Goal: Check status: Check status

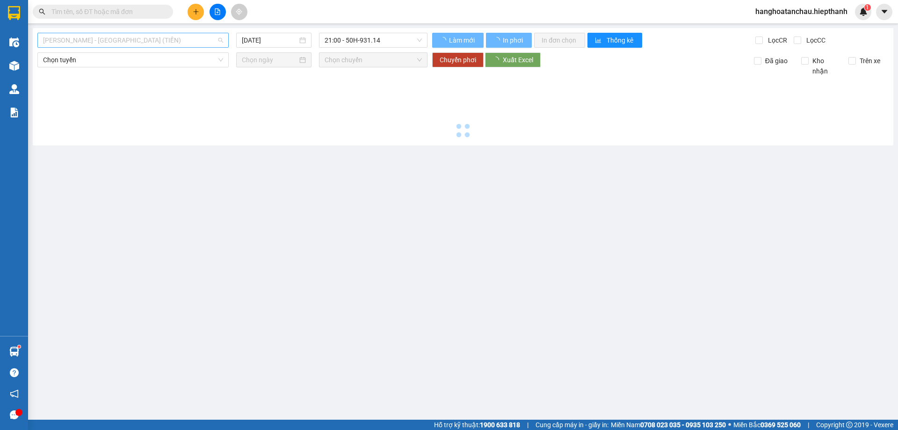
click at [172, 40] on span "[PERSON_NAME] - [GEOGRAPHIC_DATA] (TIỀN)" at bounding box center [133, 40] width 180 height 14
type input "[DATE]"
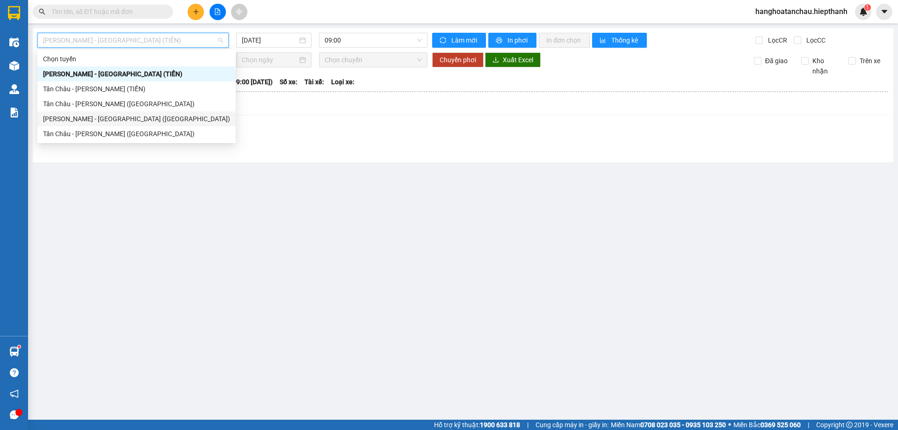
click at [154, 121] on div "[PERSON_NAME] - [GEOGRAPHIC_DATA] ([GEOGRAPHIC_DATA])" at bounding box center [136, 119] width 187 height 10
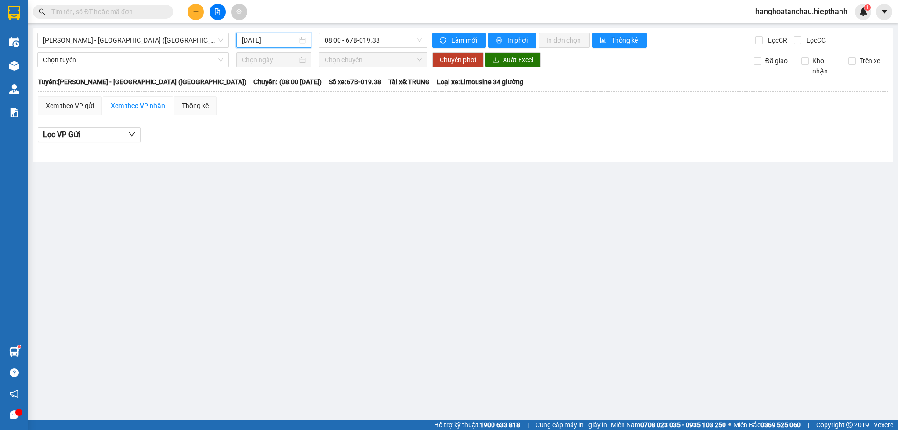
click at [275, 38] on input "[DATE]" at bounding box center [270, 40] width 56 height 10
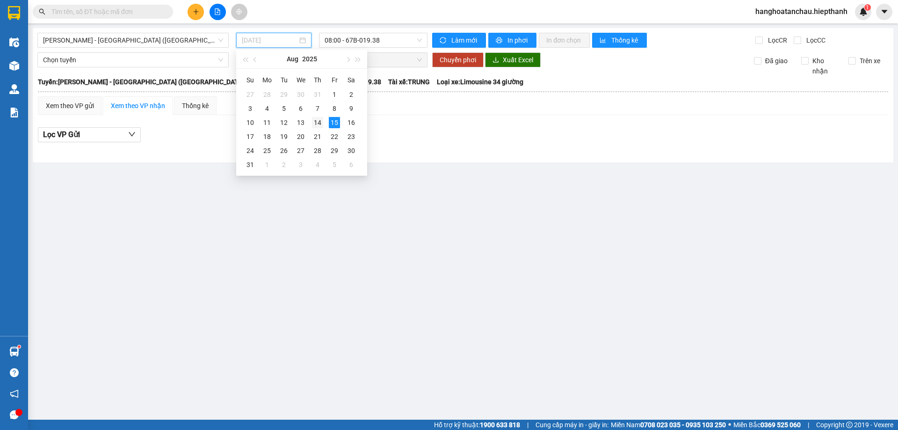
click at [312, 123] on div "14" at bounding box center [317, 122] width 11 height 11
type input "[DATE]"
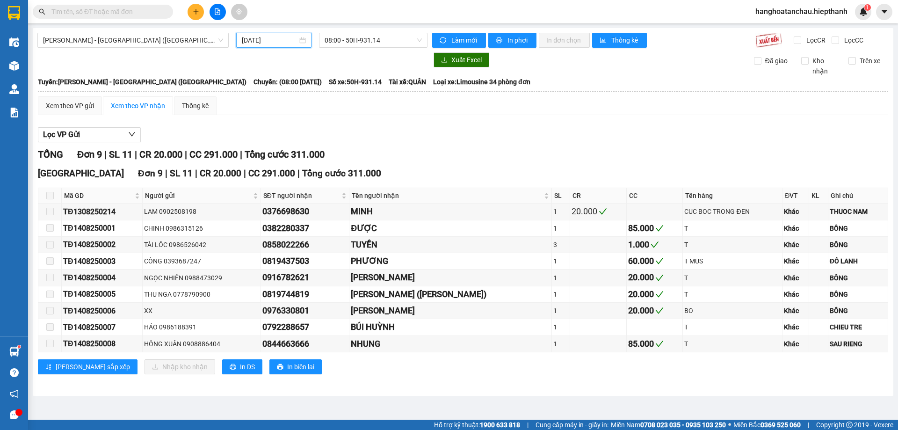
drag, startPoint x: 356, startPoint y: 43, endPoint x: 354, endPoint y: 49, distance: 6.7
click at [355, 44] on span "08:00 - 50H-931.14" at bounding box center [373, 40] width 97 height 14
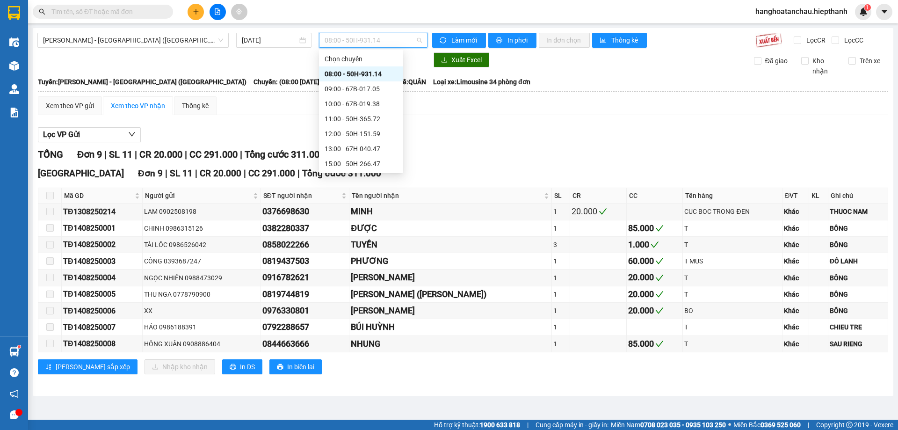
scroll to position [60, 0]
click at [346, 157] on div "22:30 - 67B-017.05" at bounding box center [361, 163] width 84 height 15
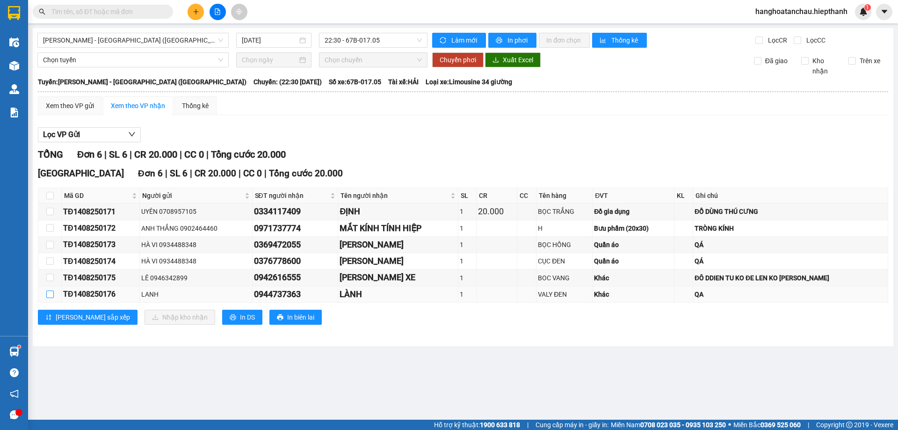
click at [46, 297] on input "checkbox" at bounding box center [49, 293] width 7 height 7
checkbox input "true"
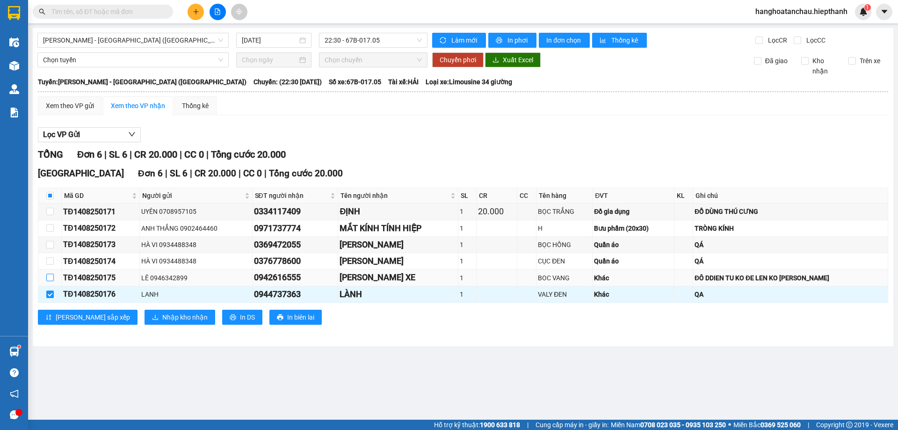
click at [51, 276] on input "checkbox" at bounding box center [49, 277] width 7 height 7
checkbox input "true"
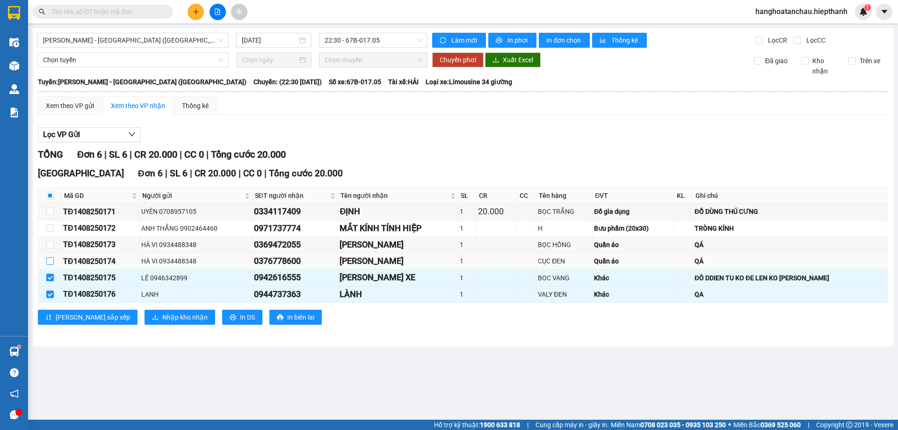
click at [50, 266] on label at bounding box center [49, 261] width 7 height 10
click at [50, 265] on input "checkbox" at bounding box center [49, 260] width 7 height 7
checkbox input "true"
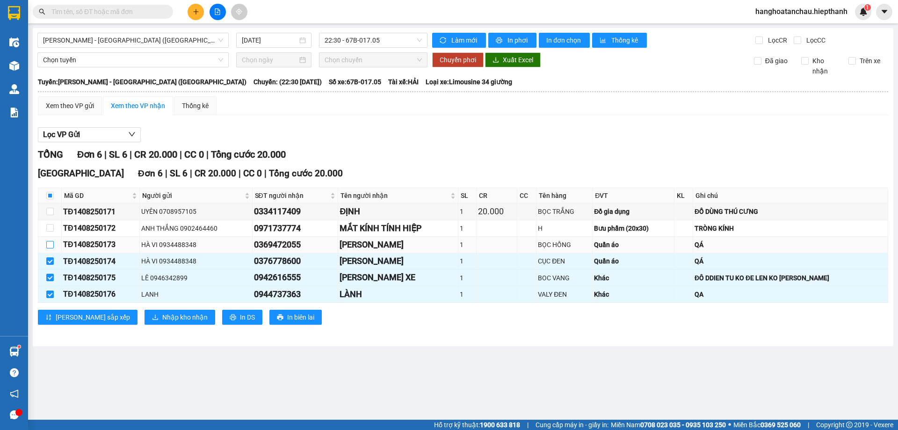
click at [46, 241] on input "checkbox" at bounding box center [49, 244] width 7 height 7
checkbox input "true"
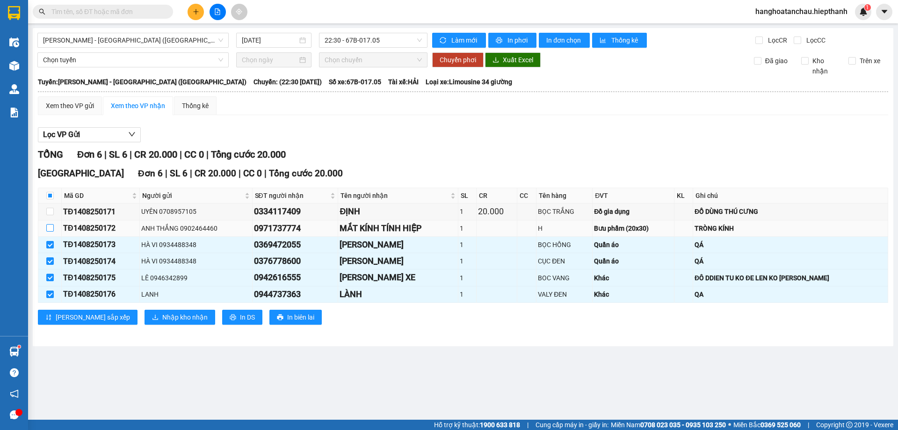
click at [52, 226] on input "checkbox" at bounding box center [49, 227] width 7 height 7
checkbox input "true"
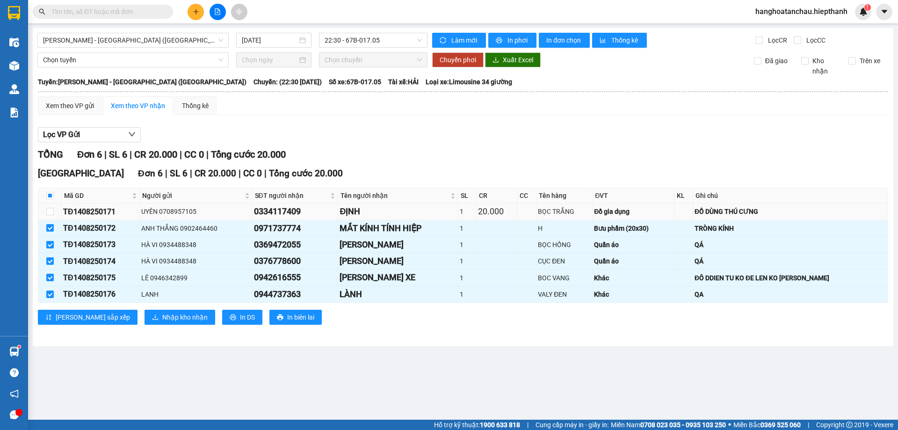
click at [56, 209] on td at bounding box center [49, 211] width 23 height 16
click at [51, 209] on input "checkbox" at bounding box center [49, 211] width 7 height 7
checkbox input "true"
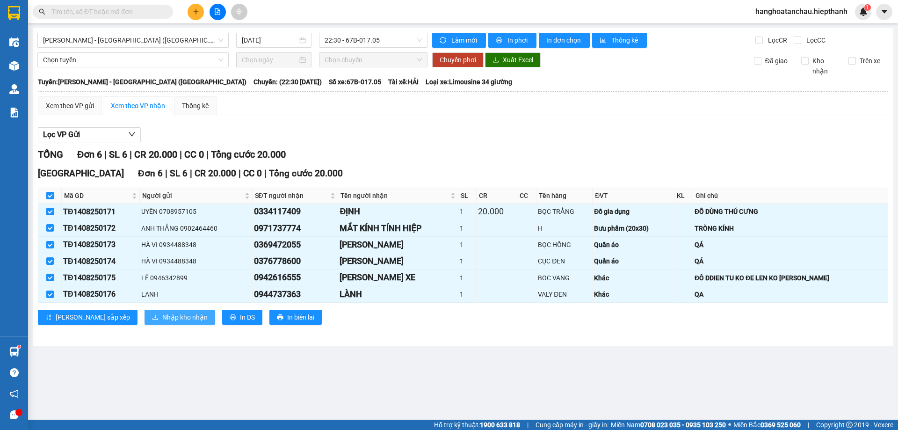
click at [162, 316] on span "Nhập kho nhận" at bounding box center [184, 317] width 45 height 10
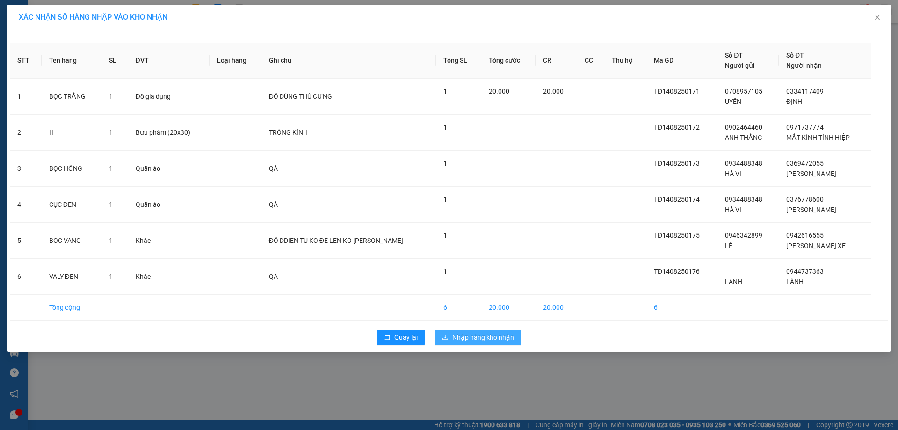
click at [486, 333] on span "Nhập hàng kho nhận" at bounding box center [483, 337] width 62 height 10
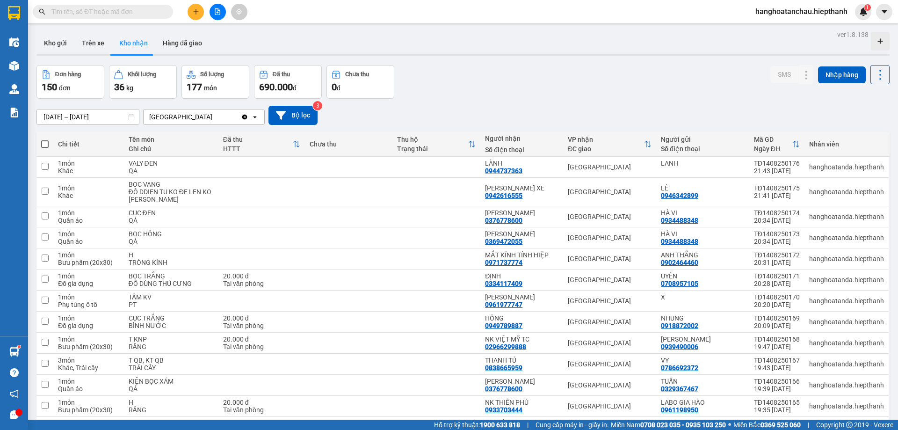
click at [218, 15] on button at bounding box center [218, 12] width 16 height 16
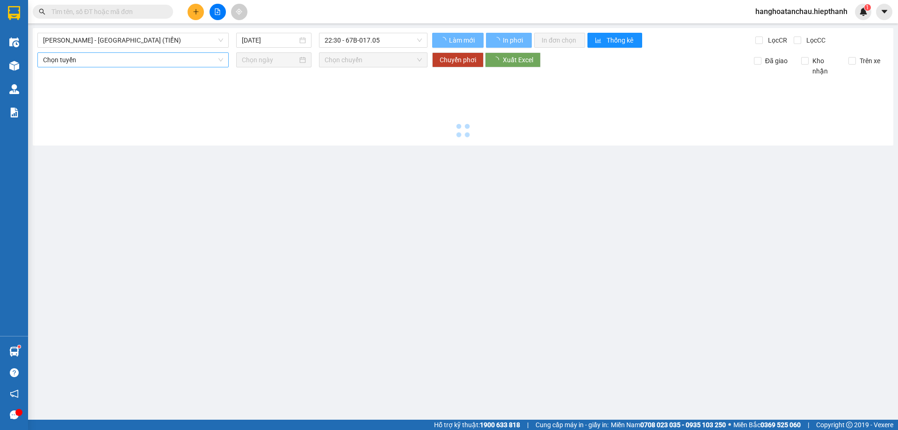
type input "[DATE]"
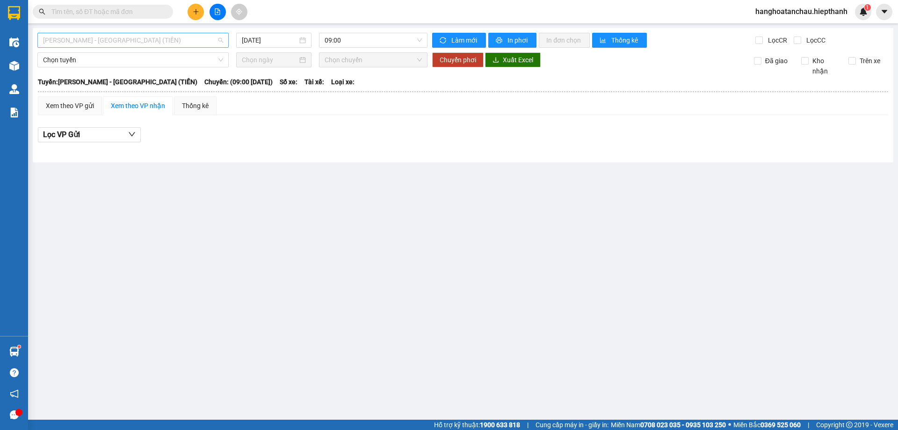
click at [161, 43] on span "[PERSON_NAME] - [GEOGRAPHIC_DATA] (TIỀN)" at bounding box center [133, 40] width 180 height 14
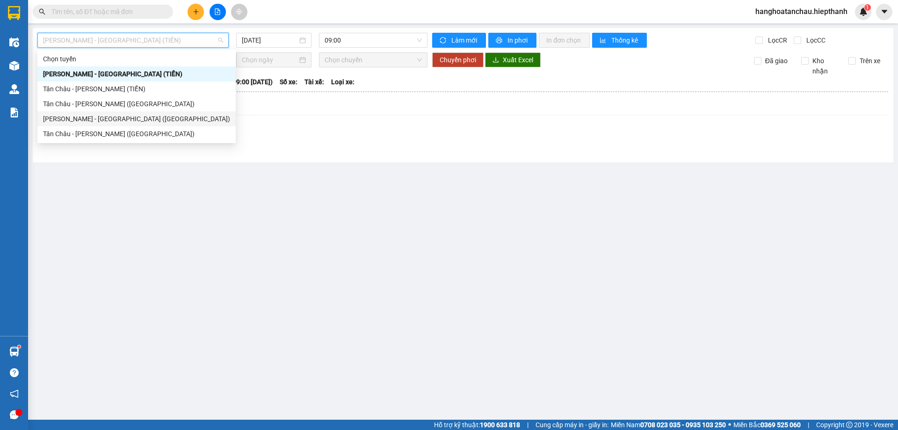
click at [149, 112] on div "[PERSON_NAME] - [GEOGRAPHIC_DATA] ([GEOGRAPHIC_DATA])" at bounding box center [136, 118] width 198 height 15
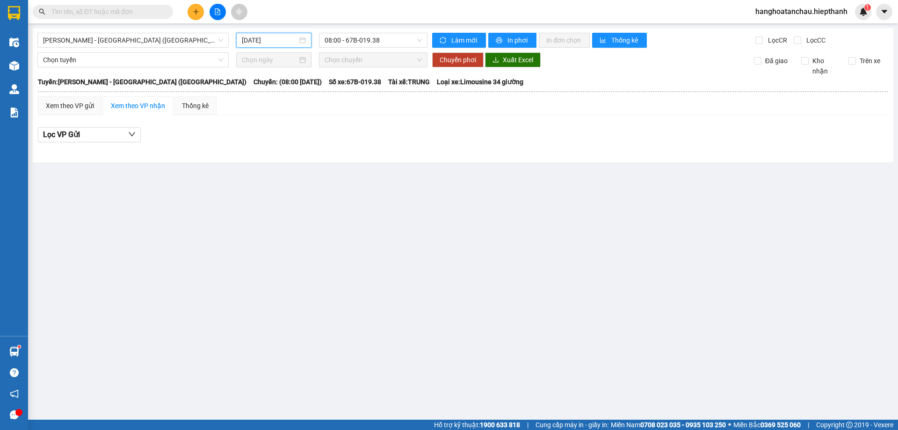
click at [281, 45] on input "[DATE]" at bounding box center [270, 40] width 56 height 10
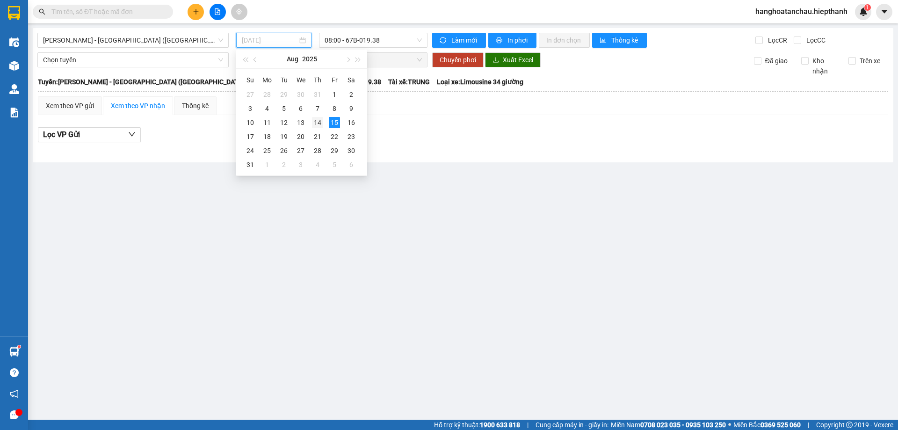
click at [319, 119] on div "14" at bounding box center [317, 122] width 11 height 11
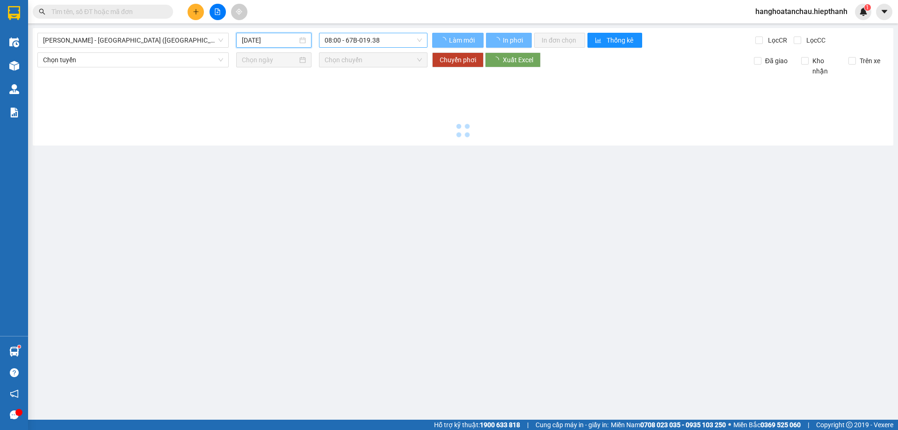
type input "[DATE]"
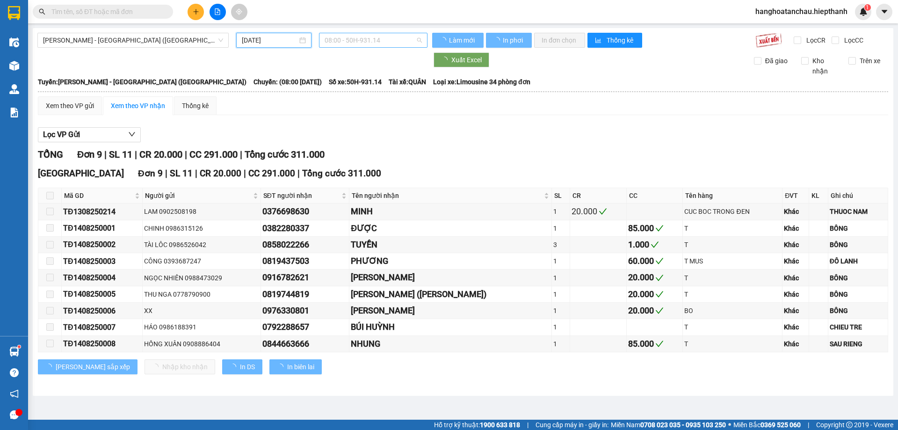
click at [355, 43] on span "08:00 - 50H-931.14" at bounding box center [373, 40] width 97 height 14
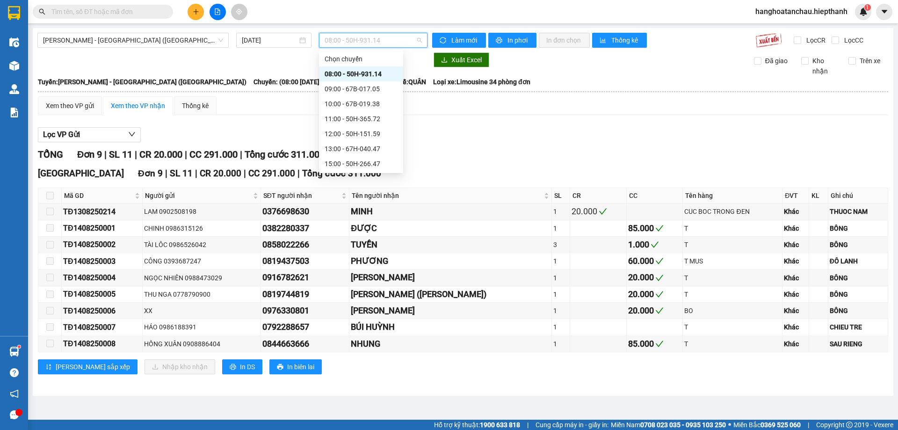
scroll to position [60, 0]
click at [364, 165] on div "22:30 - 67B-017.05" at bounding box center [361, 164] width 73 height 10
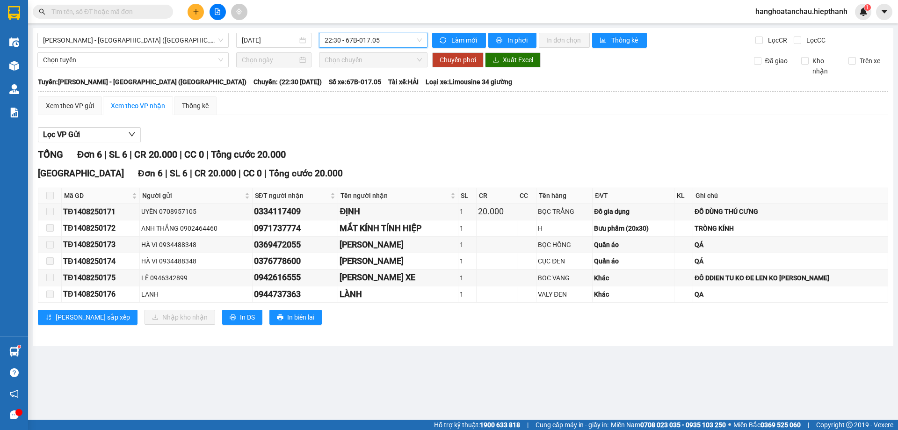
click at [332, 40] on span "22:30 - 67B-017.05" at bounding box center [373, 40] width 97 height 14
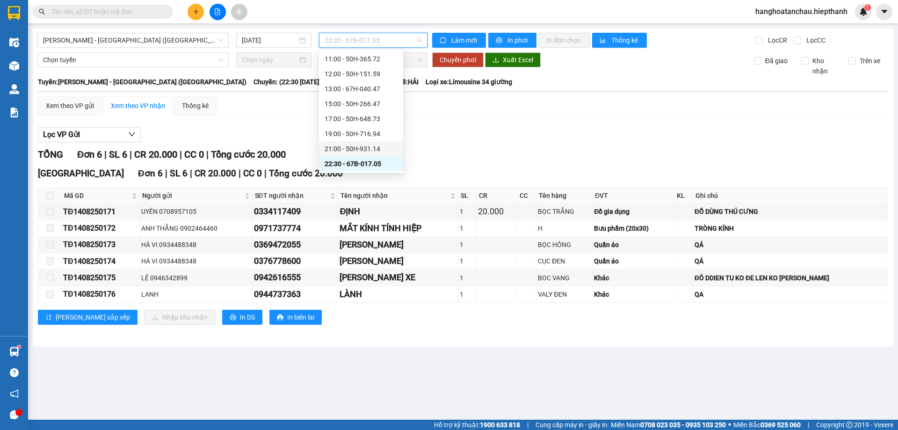
click at [347, 147] on div "21:00 - 50H-931.14" at bounding box center [361, 149] width 73 height 10
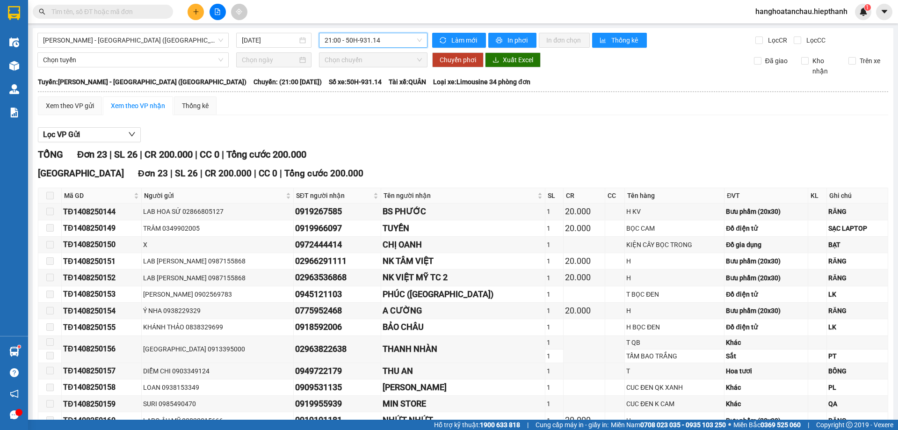
click at [339, 35] on span "21:00 - 50H-931.14" at bounding box center [373, 40] width 97 height 14
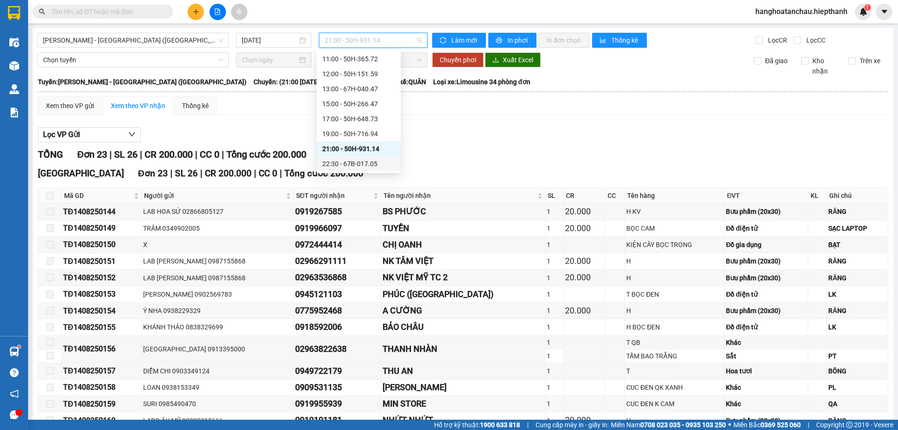
click at [342, 161] on div "22:30 - 67B-017.05" at bounding box center [358, 164] width 73 height 10
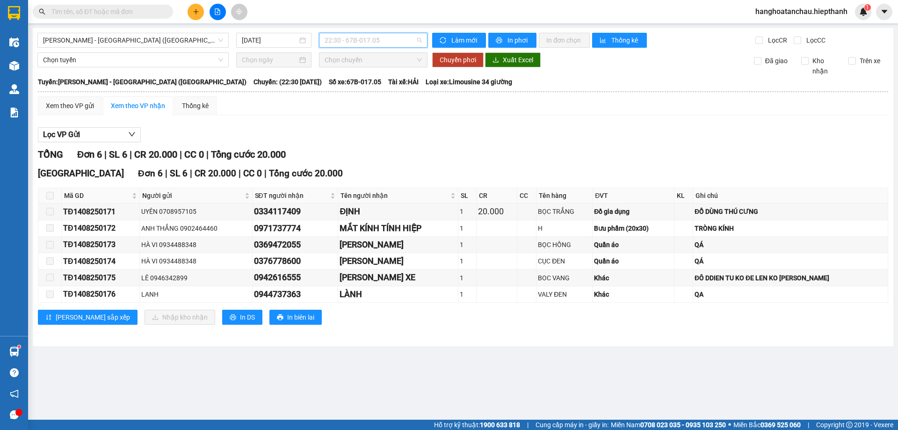
click at [354, 44] on span "22:30 - 67B-017.05" at bounding box center [373, 40] width 97 height 14
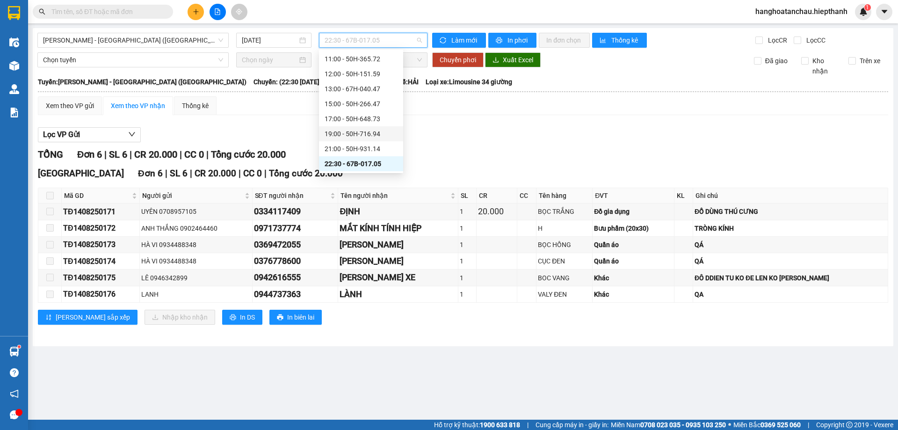
click at [344, 127] on div "19:00 - 50H-716.94" at bounding box center [361, 133] width 84 height 15
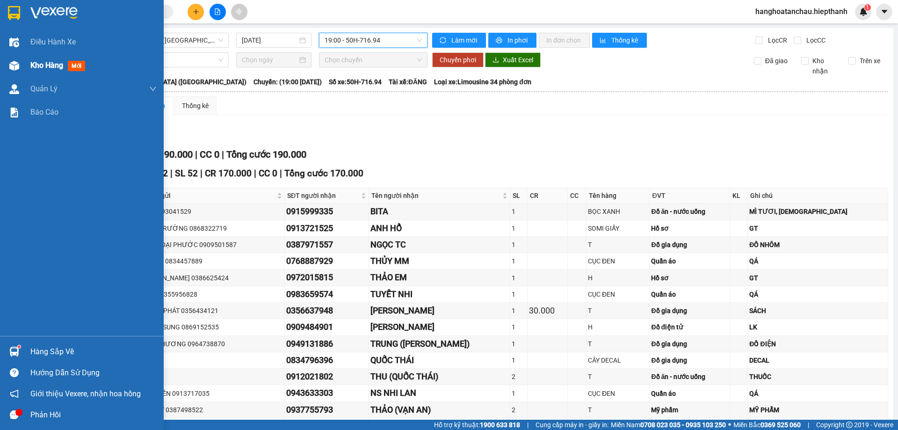
click at [15, 65] on img at bounding box center [14, 66] width 10 height 10
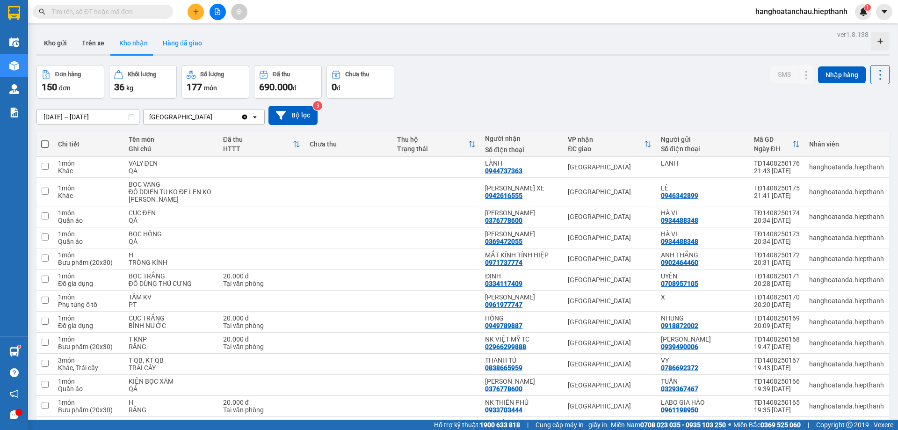
click at [190, 42] on button "Hàng đã giao" at bounding box center [182, 43] width 54 height 22
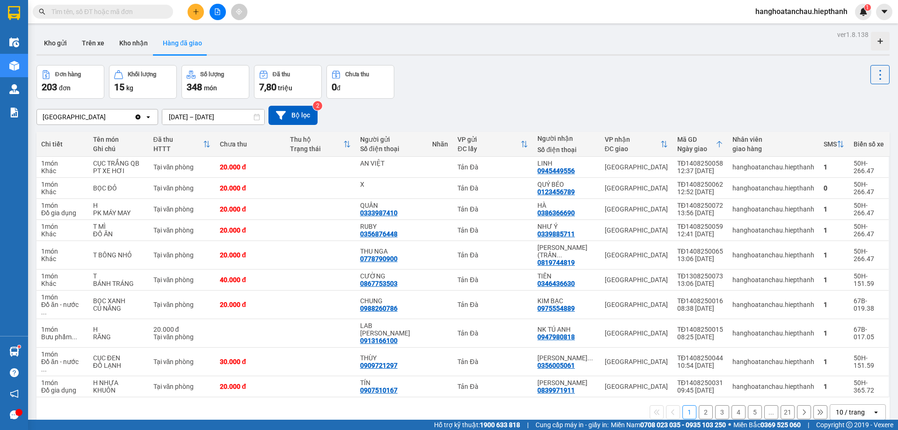
click at [220, 15] on button at bounding box center [218, 12] width 16 height 16
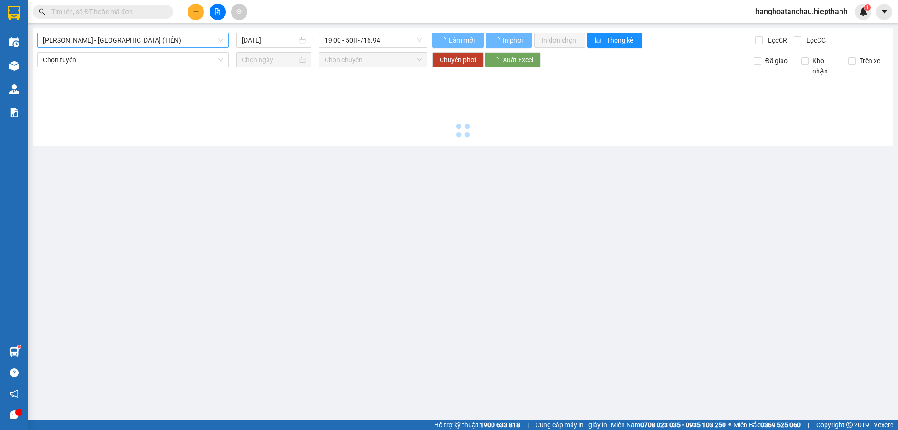
type input "[DATE]"
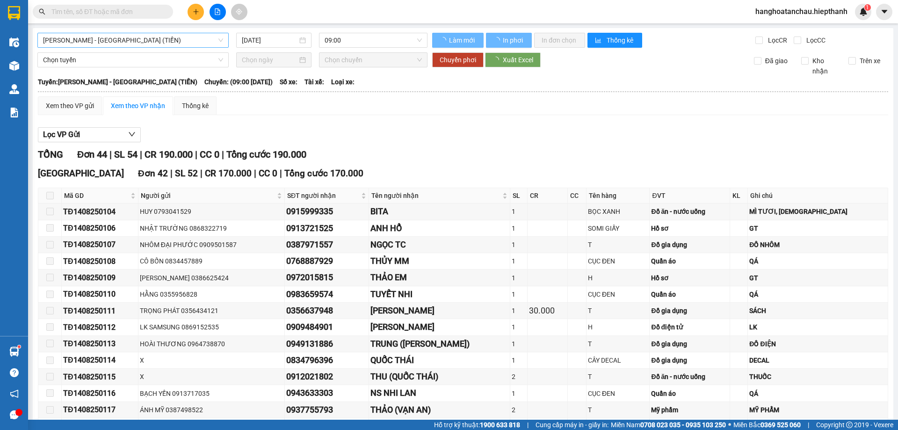
click at [185, 36] on span "[PERSON_NAME] - [GEOGRAPHIC_DATA] (TIỀN)" at bounding box center [133, 40] width 180 height 14
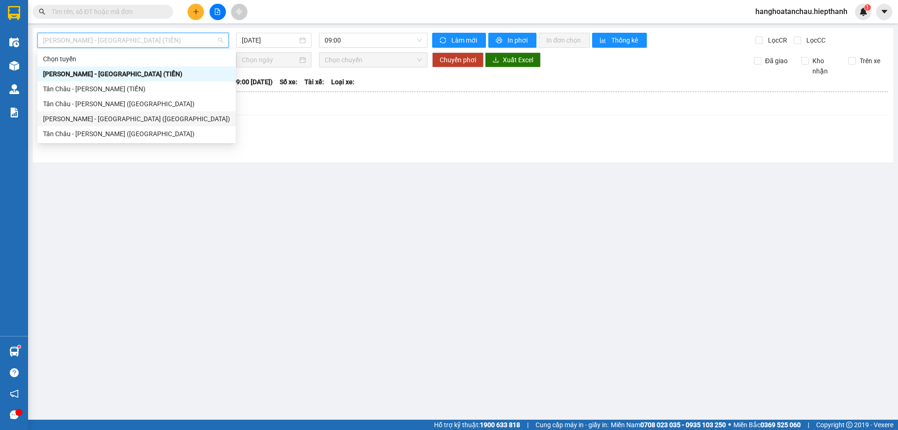
click at [161, 116] on div "[PERSON_NAME] - [GEOGRAPHIC_DATA] ([GEOGRAPHIC_DATA])" at bounding box center [136, 119] width 187 height 10
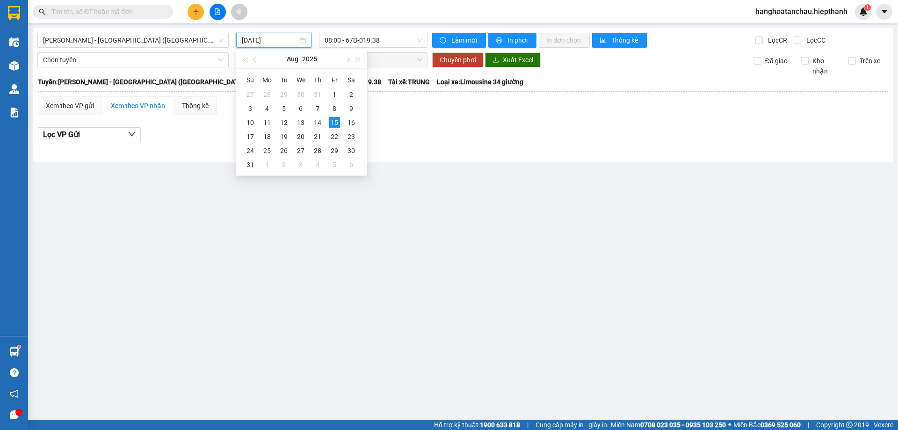
click at [290, 44] on input "[DATE]" at bounding box center [270, 40] width 56 height 10
click at [319, 126] on div "14" at bounding box center [317, 122] width 11 height 11
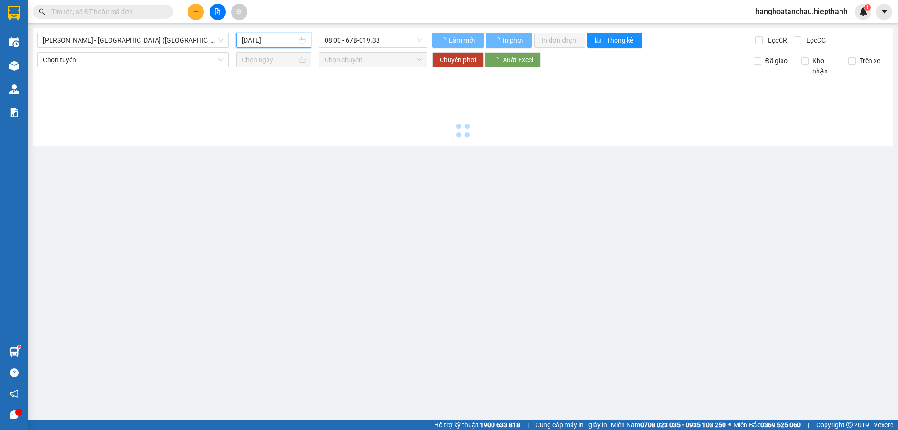
type input "[DATE]"
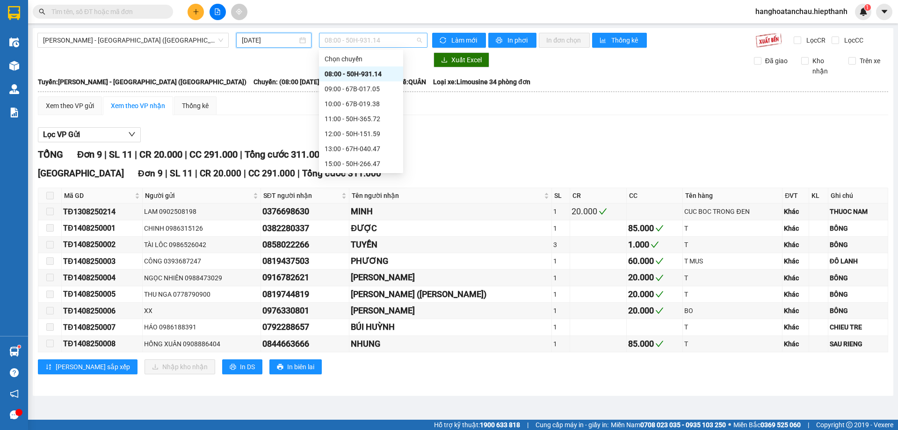
click at [354, 45] on span "08:00 - 50H-931.14" at bounding box center [373, 40] width 97 height 14
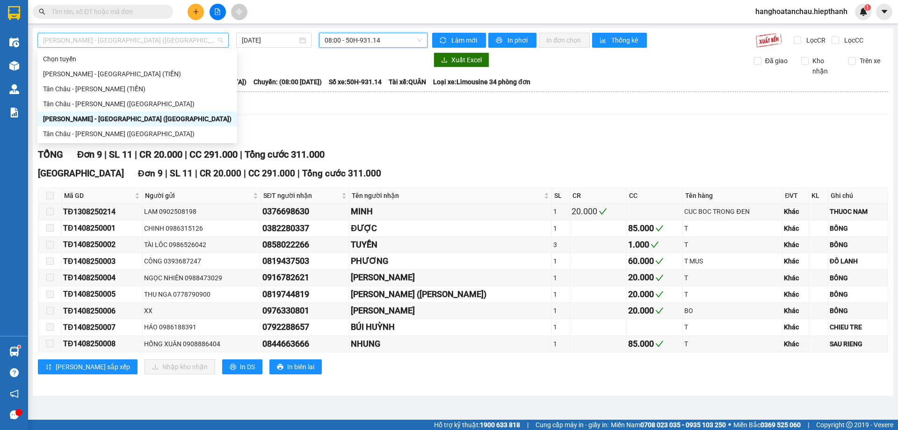
click at [160, 39] on span "[PERSON_NAME] - [GEOGRAPHIC_DATA] ([GEOGRAPHIC_DATA])" at bounding box center [133, 40] width 180 height 14
click at [155, 133] on div "Tân Châu - [PERSON_NAME] ([GEOGRAPHIC_DATA])" at bounding box center [137, 134] width 188 height 10
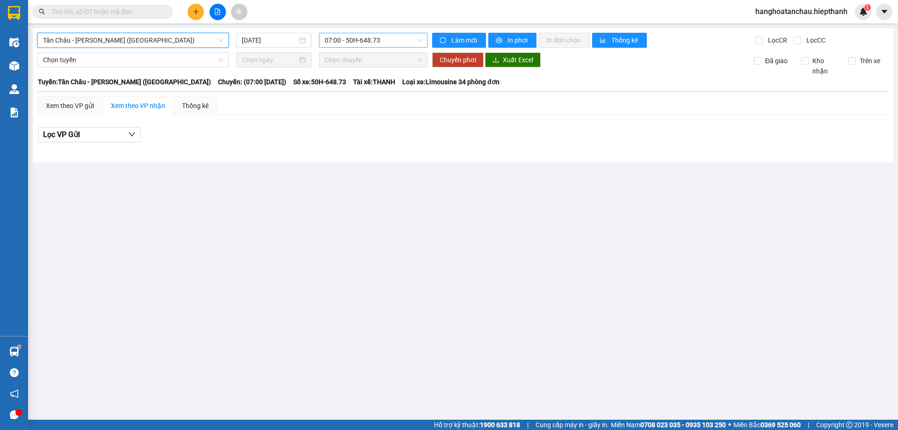
click at [348, 42] on span "07:00 - 50H-648.73" at bounding box center [373, 40] width 97 height 14
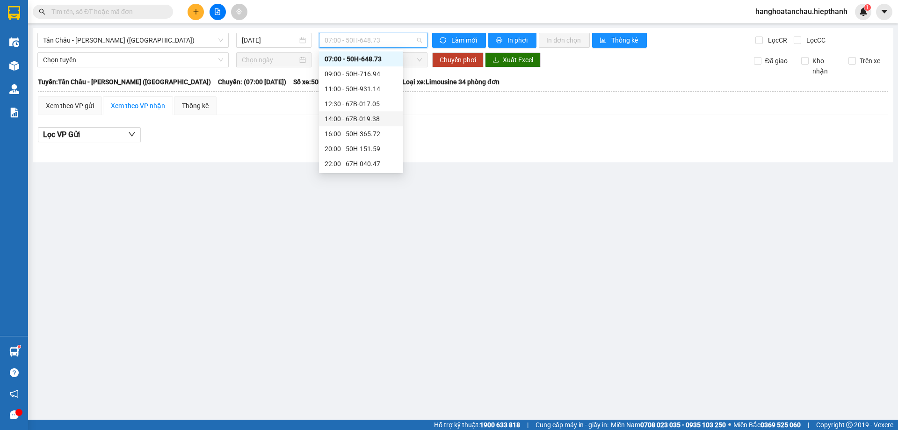
scroll to position [45, 0]
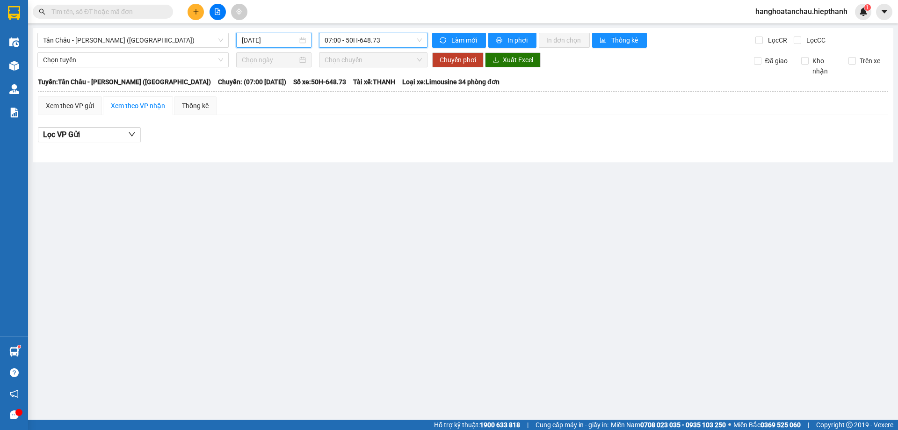
click at [269, 43] on input "[DATE]" at bounding box center [270, 40] width 56 height 10
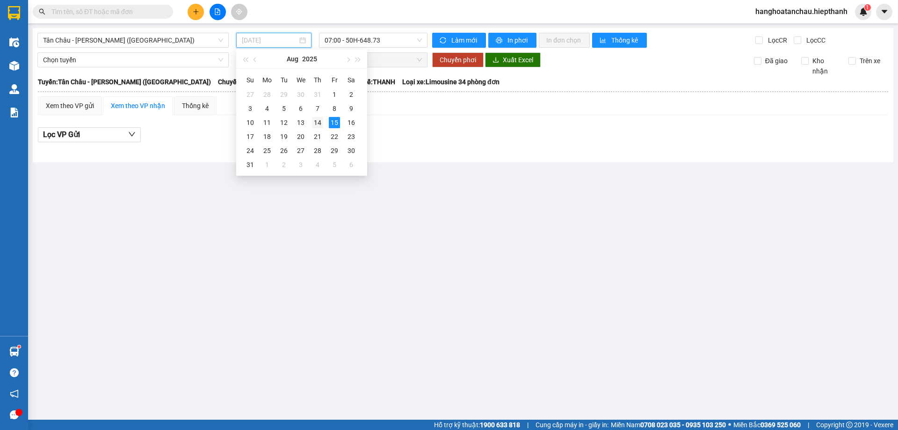
click at [323, 122] on div "14" at bounding box center [317, 122] width 11 height 11
type input "[DATE]"
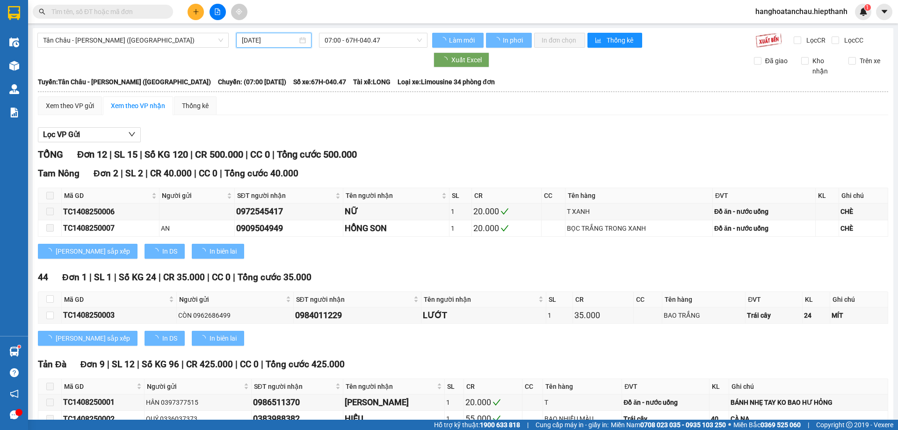
click at [364, 45] on span "07:00 - 67H-040.47" at bounding box center [373, 40] width 97 height 14
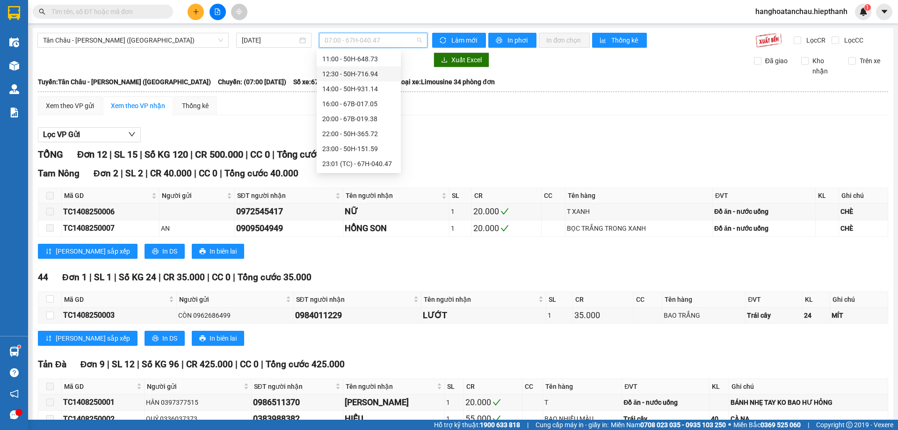
scroll to position [75, 0]
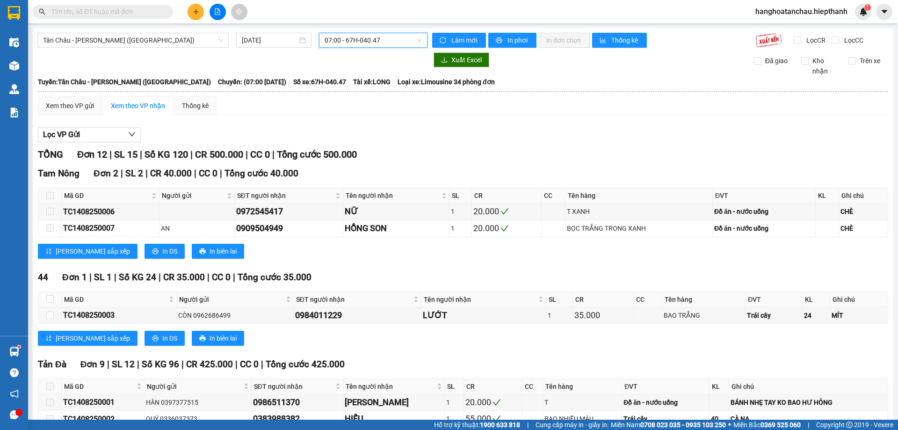
click at [341, 45] on span "07:00 - 67H-040.47" at bounding box center [373, 40] width 97 height 14
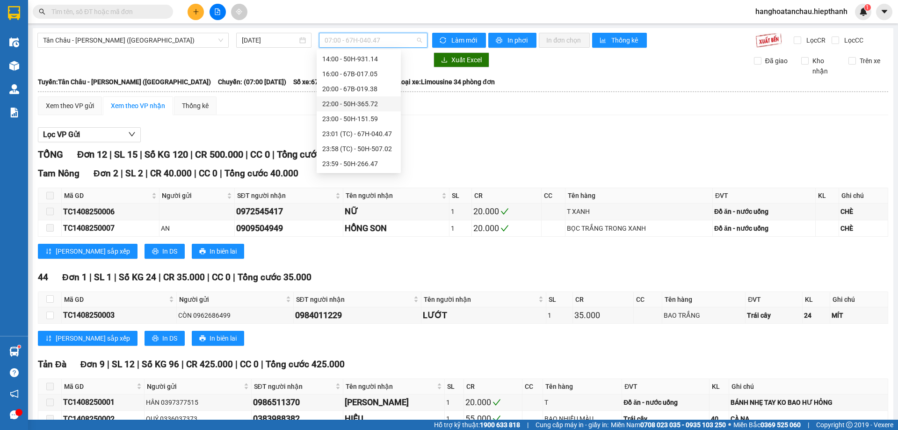
click at [342, 105] on div "22:00 - 50H-365.72" at bounding box center [358, 104] width 73 height 10
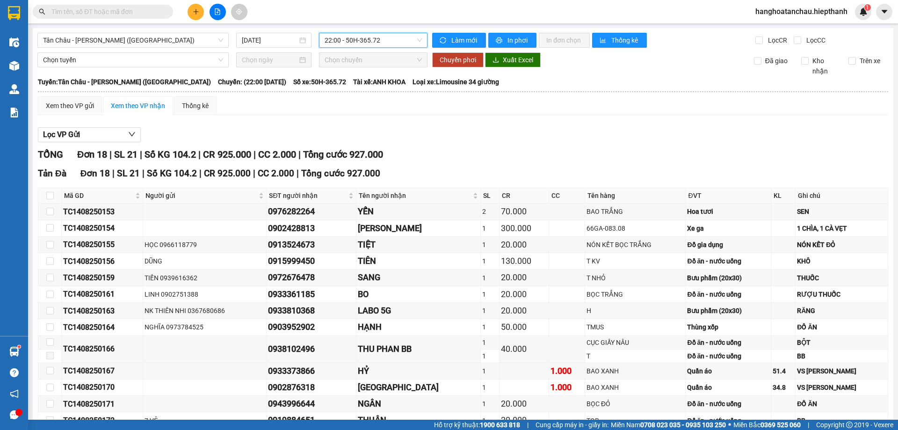
drag, startPoint x: 364, startPoint y: 33, endPoint x: 369, endPoint y: 72, distance: 38.7
click at [365, 33] on div "22:00 - 50H-365.72" at bounding box center [373, 40] width 109 height 15
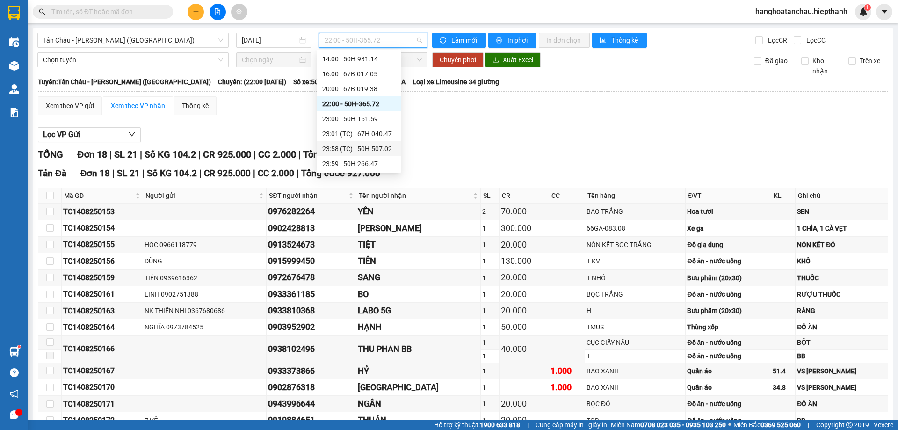
drag, startPoint x: 360, startPoint y: 153, endPoint x: 360, endPoint y: 160, distance: 6.5
click at [360, 155] on div "23:58 (TC) - 50H-507.02" at bounding box center [359, 148] width 84 height 15
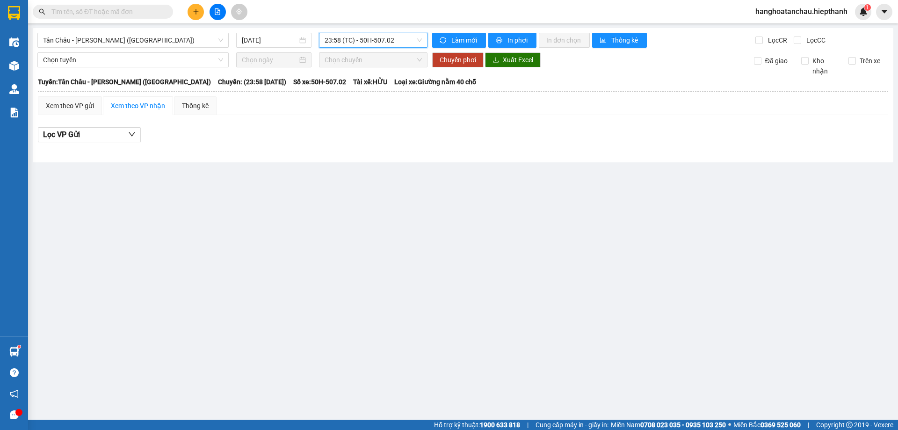
click at [383, 46] on span "23:58 (TC) - 50H-507.02" at bounding box center [373, 40] width 97 height 14
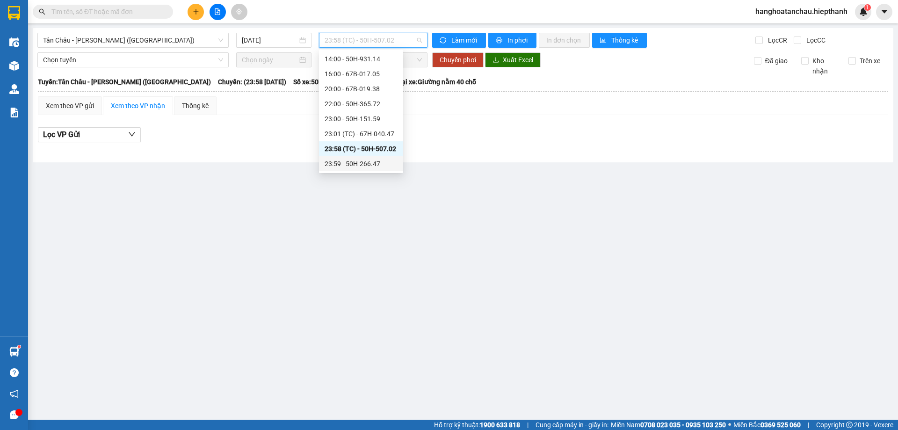
click at [371, 165] on div "23:59 - 50H-266.47" at bounding box center [361, 164] width 73 height 10
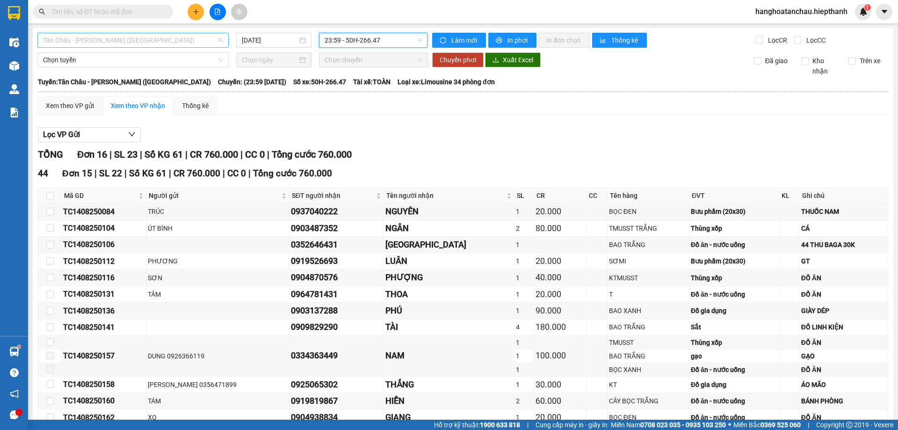
click at [191, 42] on span "Tân Châu - [PERSON_NAME] ([GEOGRAPHIC_DATA])" at bounding box center [133, 40] width 180 height 14
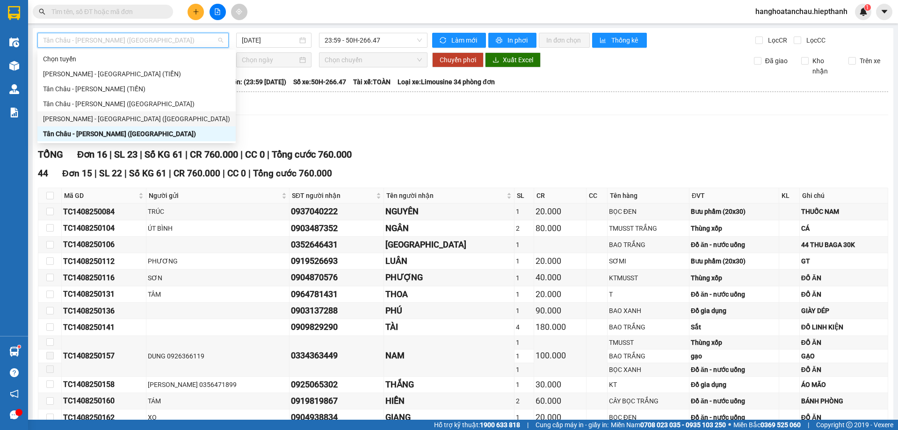
click at [153, 123] on div "[PERSON_NAME] - [GEOGRAPHIC_DATA] ([GEOGRAPHIC_DATA])" at bounding box center [136, 119] width 187 height 10
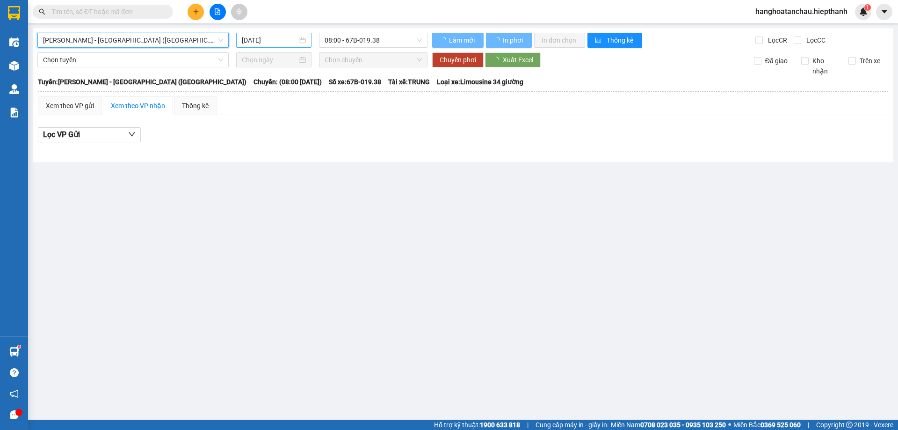
click at [277, 46] on div "[DATE]" at bounding box center [273, 40] width 75 height 15
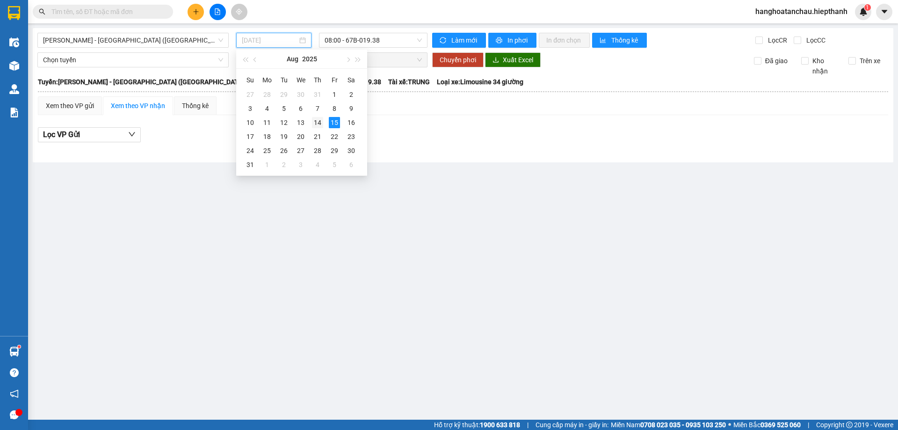
click at [315, 117] on div "14" at bounding box center [317, 122] width 11 height 11
type input "[DATE]"
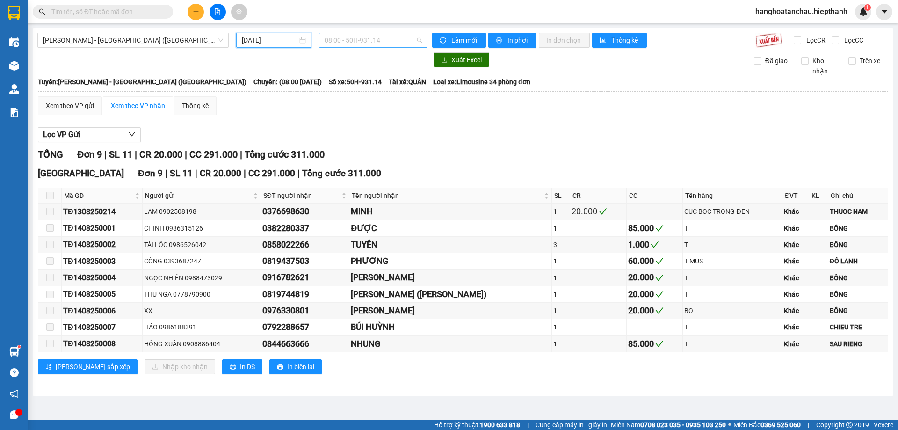
click at [369, 43] on span "08:00 - 50H-931.14" at bounding box center [373, 40] width 97 height 14
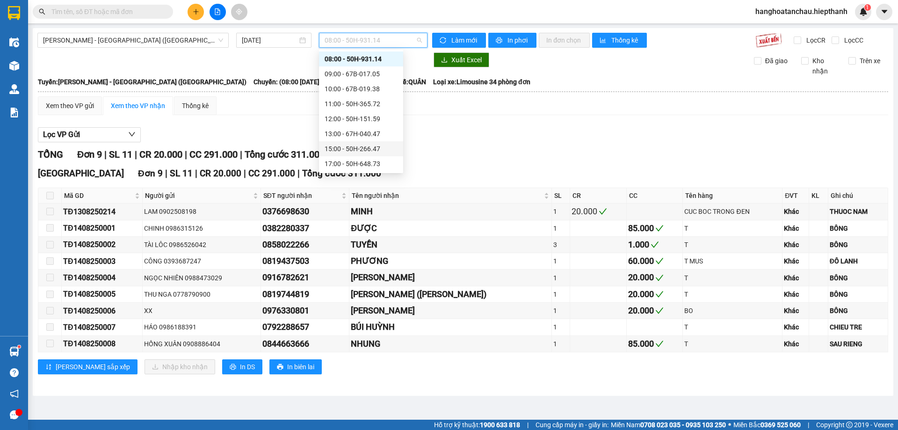
scroll to position [60, 0]
click at [358, 103] on div "15:00 - 50H-266.47" at bounding box center [361, 104] width 73 height 10
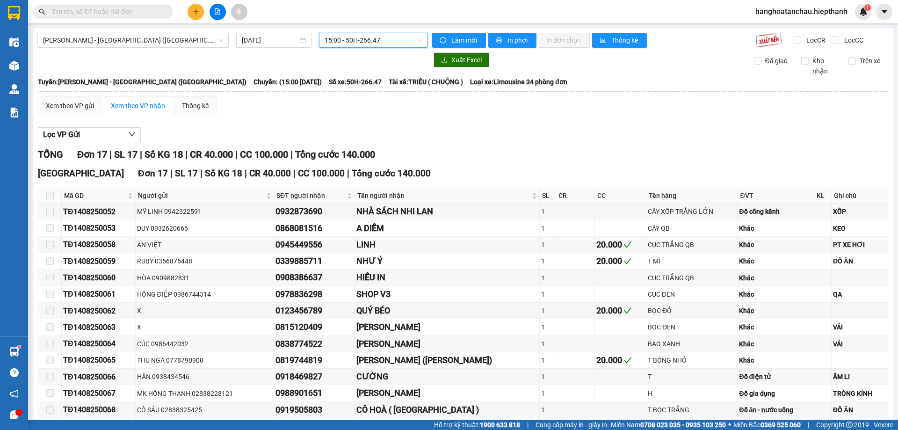
click at [379, 49] on div "[GEOGRAPHIC_DATA] - [GEOGRAPHIC_DATA] ([GEOGRAPHIC_DATA]) [DATE] 15:00 15:00 - …" at bounding box center [463, 277] width 861 height 499
click at [378, 46] on span "15:00 - 50H-266.47" at bounding box center [373, 40] width 97 height 14
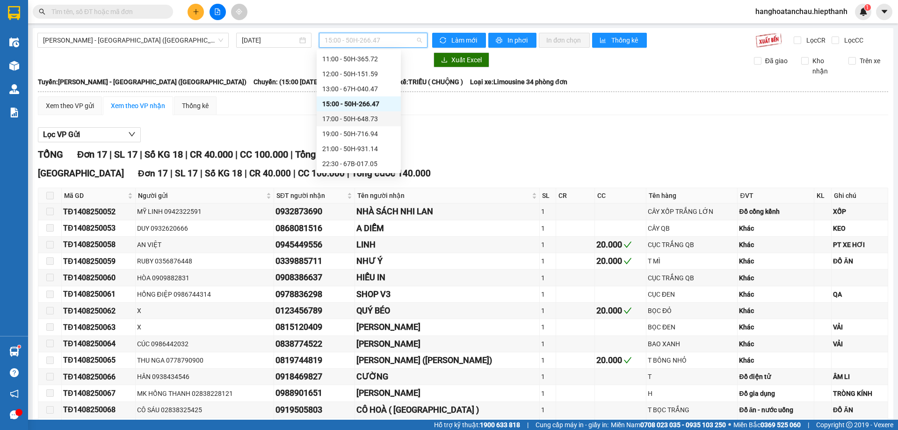
click at [343, 118] on div "17:00 - 50H-648.73" at bounding box center [358, 119] width 73 height 10
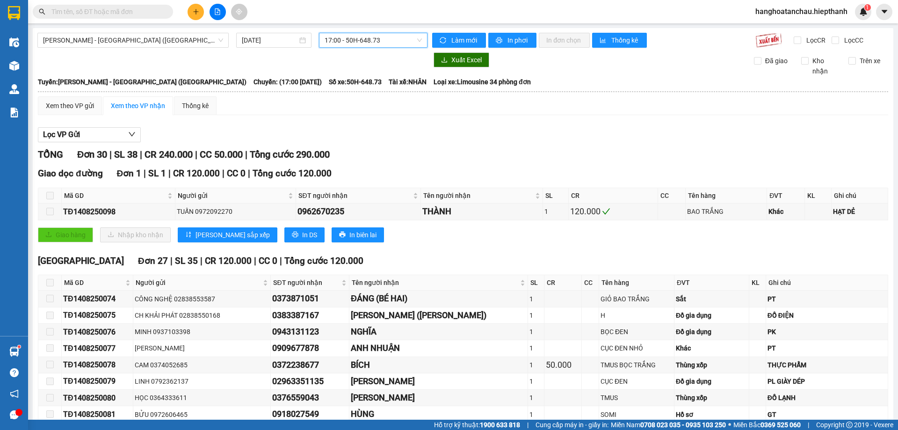
click at [339, 40] on span "17:00 - 50H-648.73" at bounding box center [373, 40] width 97 height 14
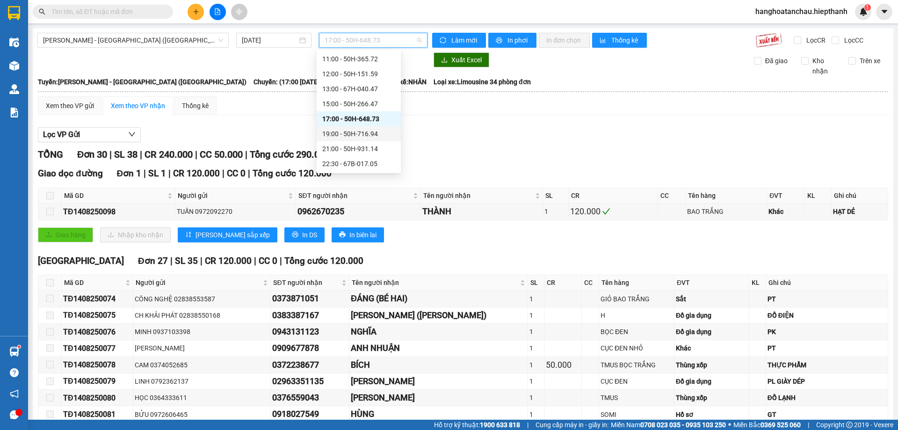
click at [324, 136] on div "19:00 - 50H-716.94" at bounding box center [358, 134] width 73 height 10
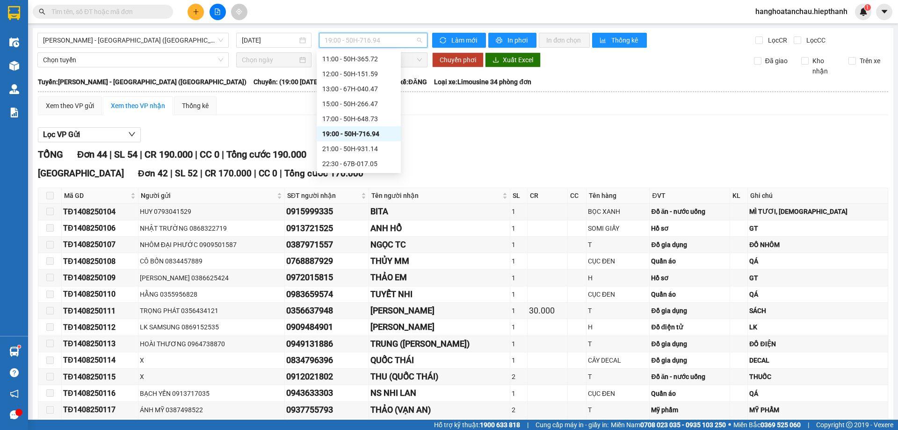
click at [350, 45] on span "19:00 - 50H-716.94" at bounding box center [373, 40] width 97 height 14
click at [349, 146] on div "21:00 - 50H-931.14" at bounding box center [358, 149] width 73 height 10
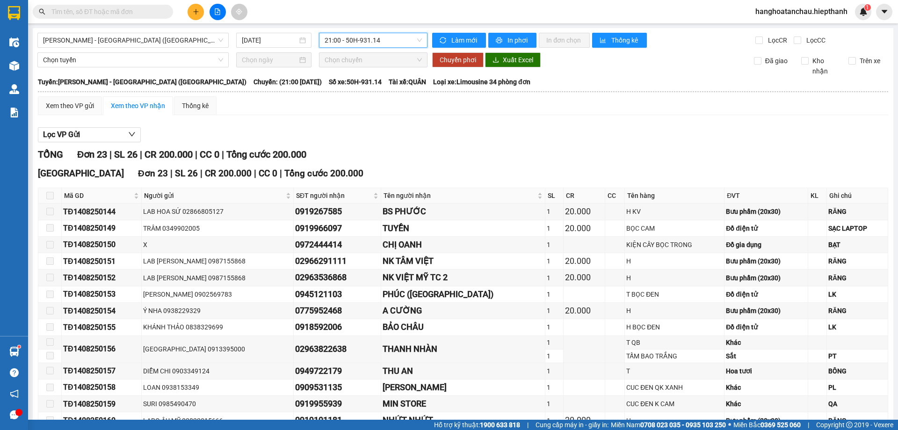
click at [359, 49] on div "[GEOGRAPHIC_DATA] - [GEOGRAPHIC_DATA] ([GEOGRAPHIC_DATA]) [DATE] 21:00 21:00 - …" at bounding box center [463, 338] width 861 height 620
click at [359, 48] on div "[GEOGRAPHIC_DATA] - [GEOGRAPHIC_DATA] ([GEOGRAPHIC_DATA]) [DATE] 21:00 - 50H-93…" at bounding box center [463, 338] width 861 height 620
click at [363, 43] on span "21:00 - 50H-931.14" at bounding box center [373, 40] width 97 height 14
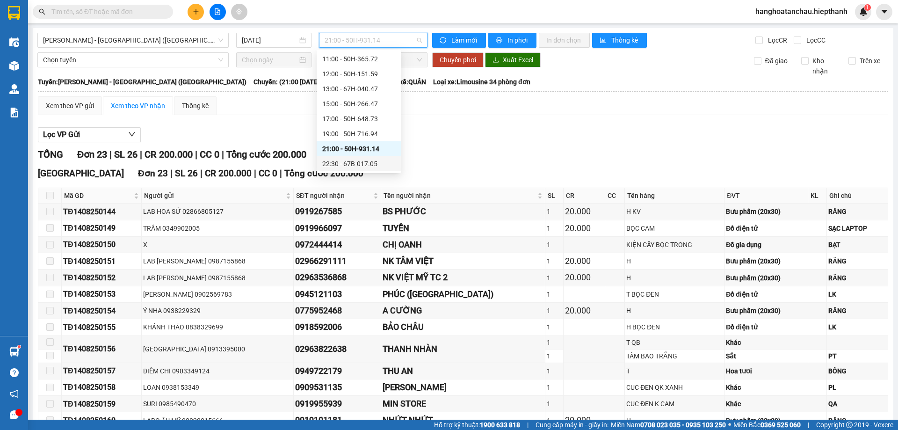
click at [351, 156] on div "22:30 - 67B-017.05" at bounding box center [359, 163] width 84 height 15
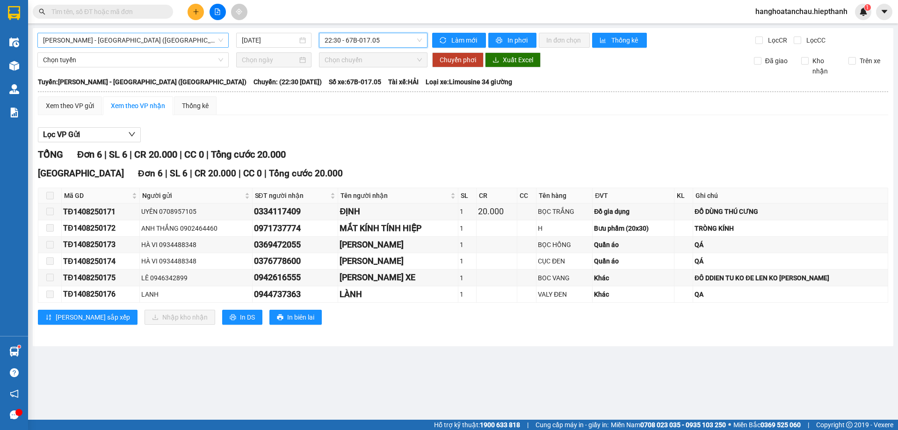
click at [191, 41] on span "[PERSON_NAME] - [GEOGRAPHIC_DATA] ([GEOGRAPHIC_DATA])" at bounding box center [133, 40] width 180 height 14
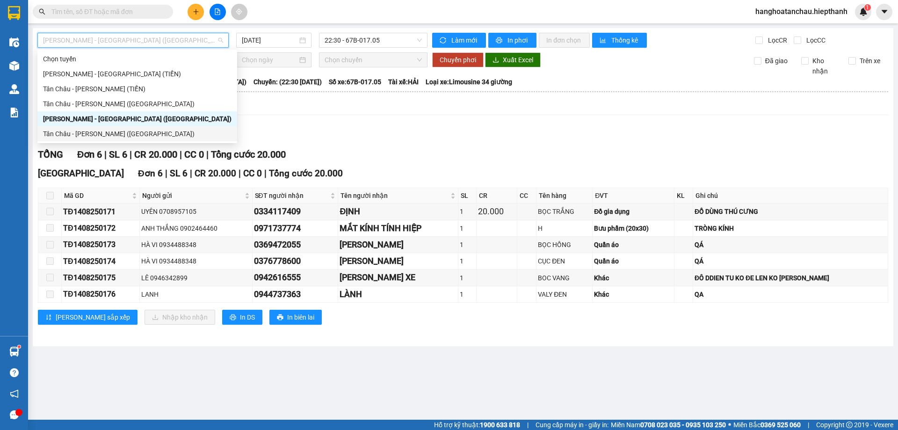
click at [143, 132] on div "Tân Châu - [PERSON_NAME] ([GEOGRAPHIC_DATA])" at bounding box center [137, 134] width 188 height 10
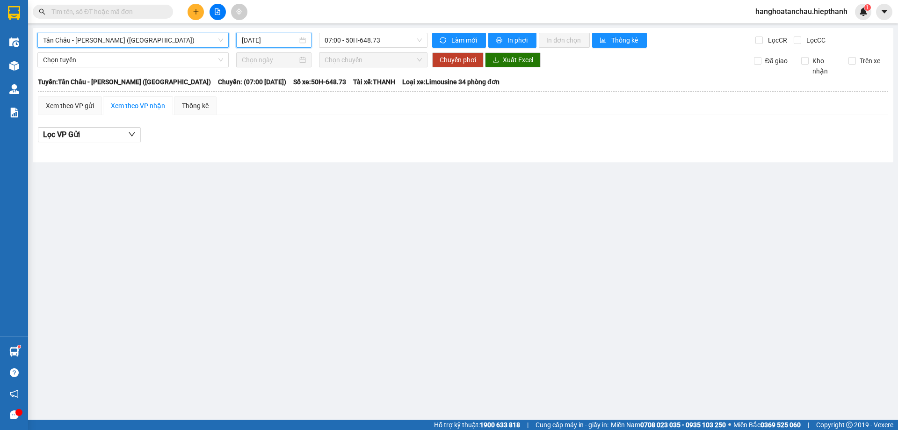
click at [281, 38] on input "[DATE]" at bounding box center [270, 40] width 56 height 10
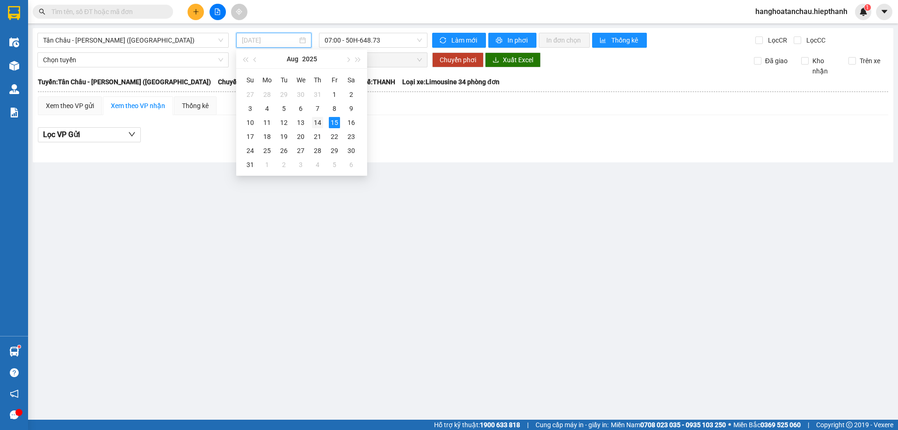
click at [317, 122] on div "14" at bounding box center [317, 122] width 11 height 11
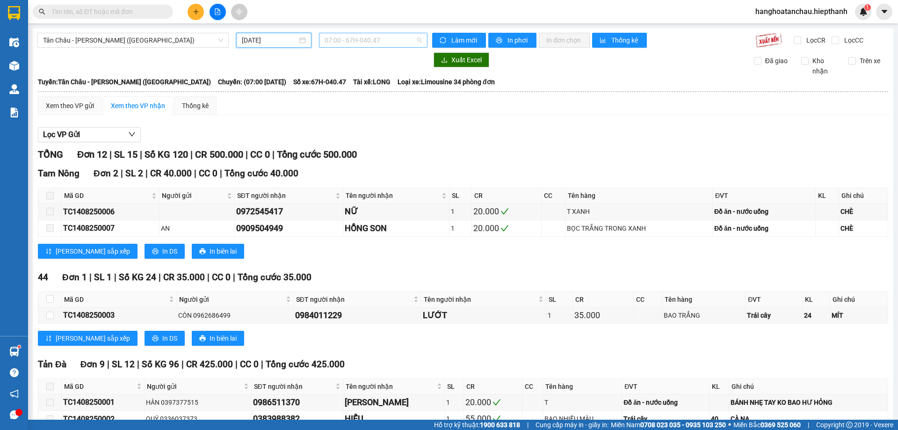
click at [356, 43] on span "07:00 - 67H-040.47" at bounding box center [373, 40] width 97 height 14
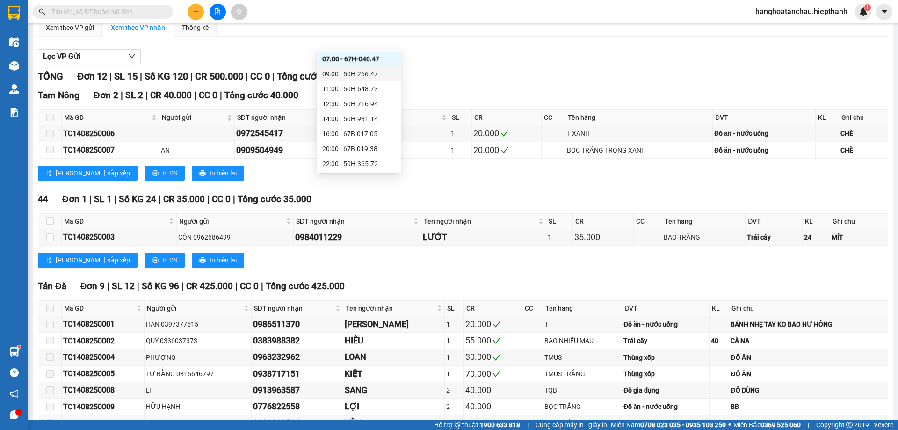
scroll to position [75, 0]
click at [359, 104] on div "22:00 - 50H-365.72" at bounding box center [358, 104] width 73 height 10
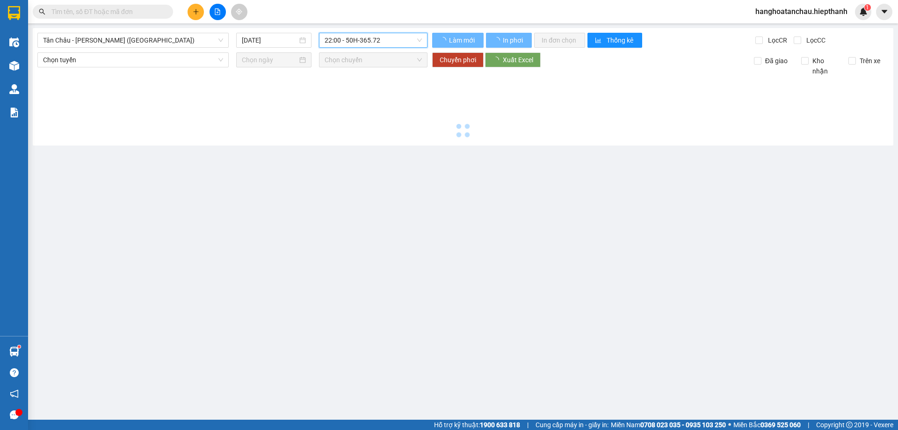
scroll to position [0, 0]
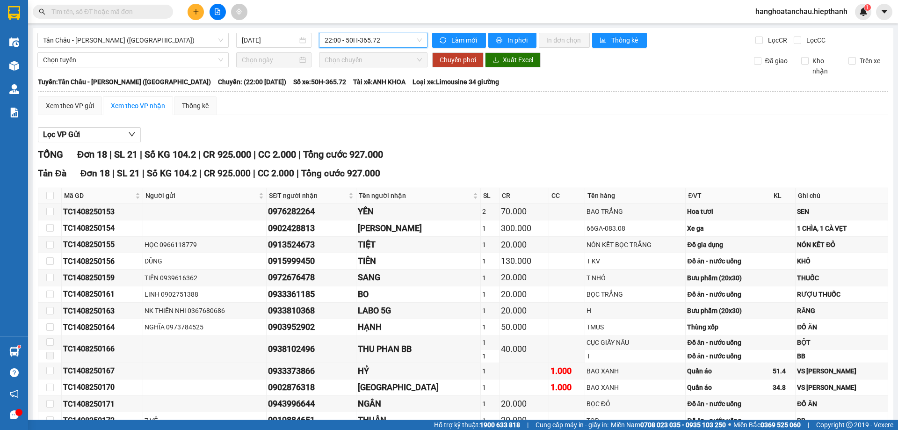
click at [367, 45] on span "22:00 - 50H-365.72" at bounding box center [373, 40] width 97 height 14
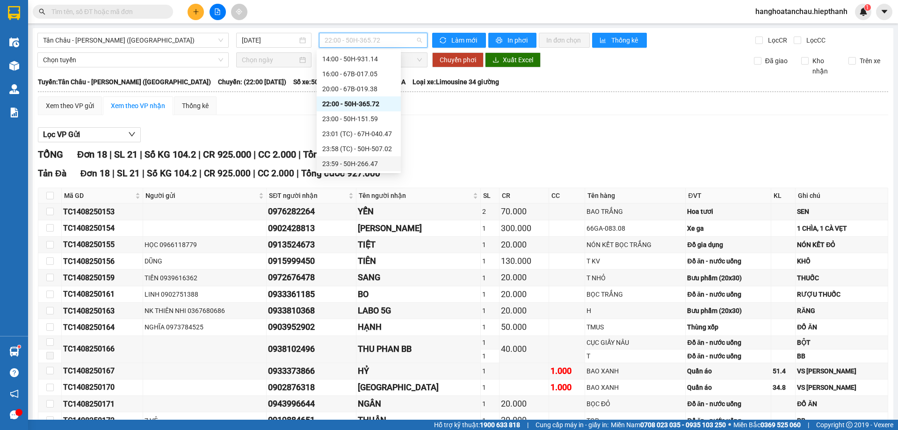
click at [342, 159] on div "23:59 - 50H-266.47" at bounding box center [358, 164] width 73 height 10
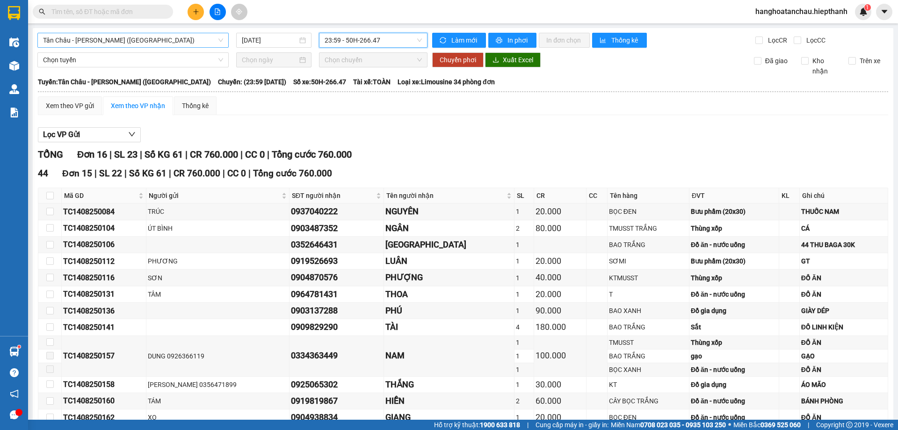
click at [210, 33] on span "Tân Châu - [PERSON_NAME] ([GEOGRAPHIC_DATA])" at bounding box center [133, 40] width 180 height 14
click at [280, 108] on div "Xem theo VP gửi Xem theo VP nhận Thống kê" at bounding box center [463, 105] width 850 height 19
click at [288, 43] on div "Lọc các chuyến theo ngày" at bounding box center [272, 36] width 83 height 16
click at [287, 43] on input "[DATE]" at bounding box center [270, 40] width 56 height 10
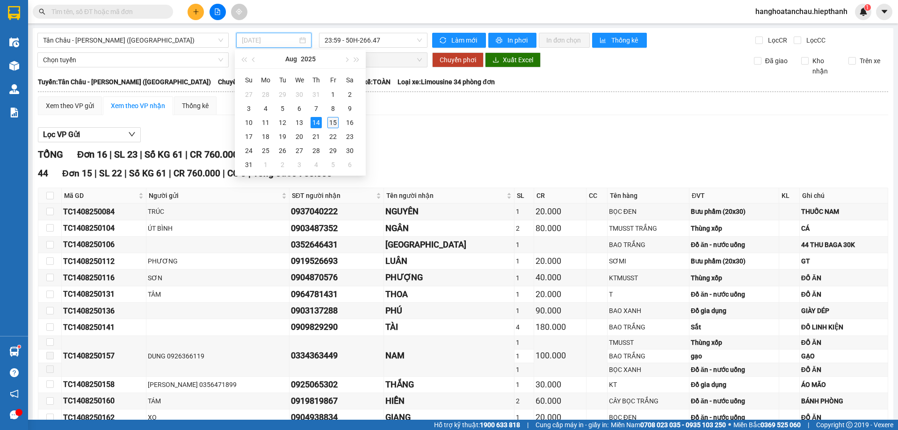
click at [332, 122] on div "15" at bounding box center [332, 122] width 11 height 11
type input "[DATE]"
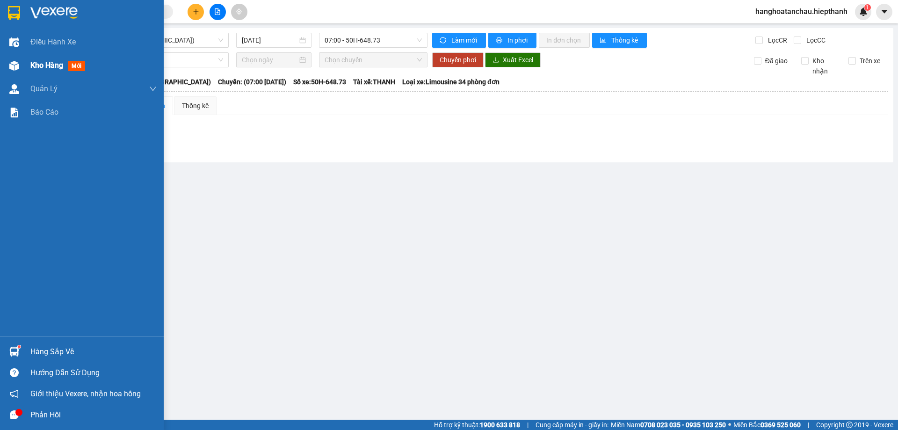
click at [21, 66] on div at bounding box center [14, 66] width 16 height 16
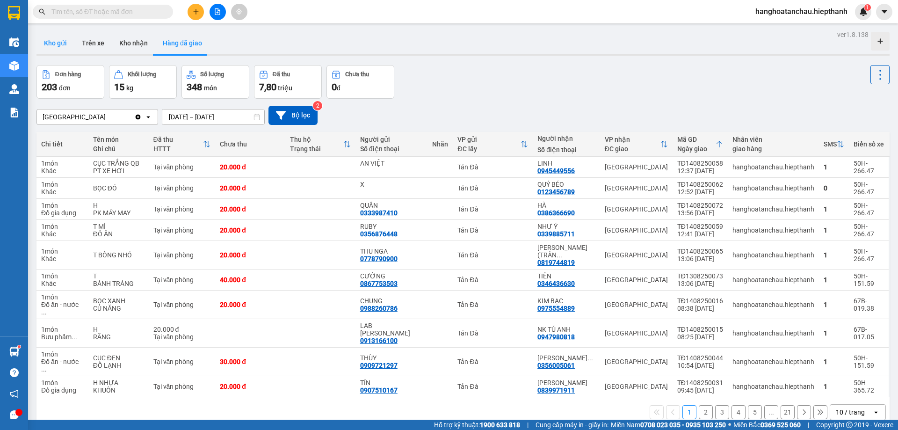
click at [47, 49] on button "Kho gửi" at bounding box center [55, 43] width 38 height 22
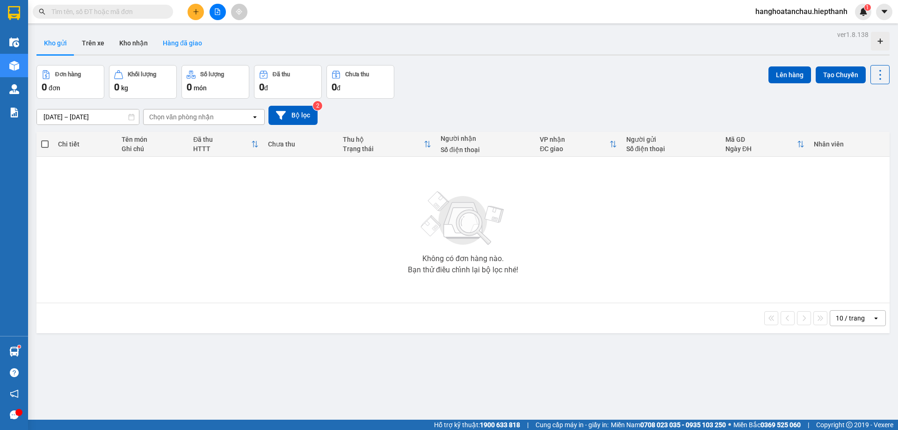
click at [200, 46] on button "Hàng đã giao" at bounding box center [182, 43] width 54 height 22
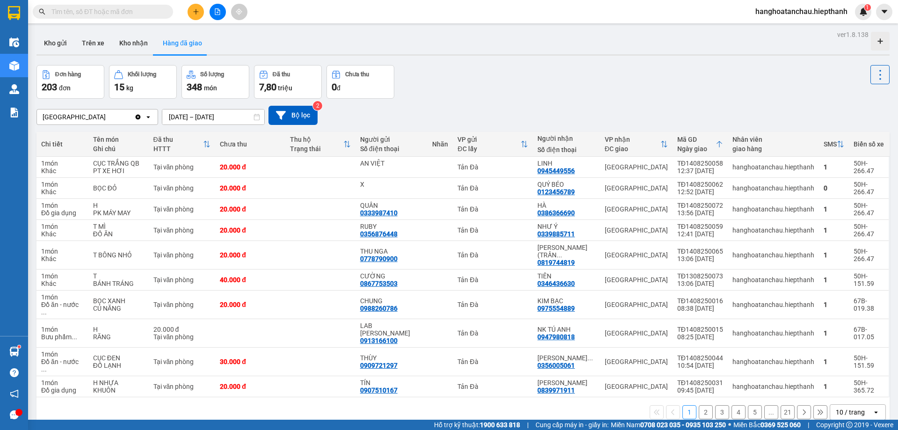
click at [192, 112] on input "[DATE] – [DATE]" at bounding box center [213, 116] width 102 height 15
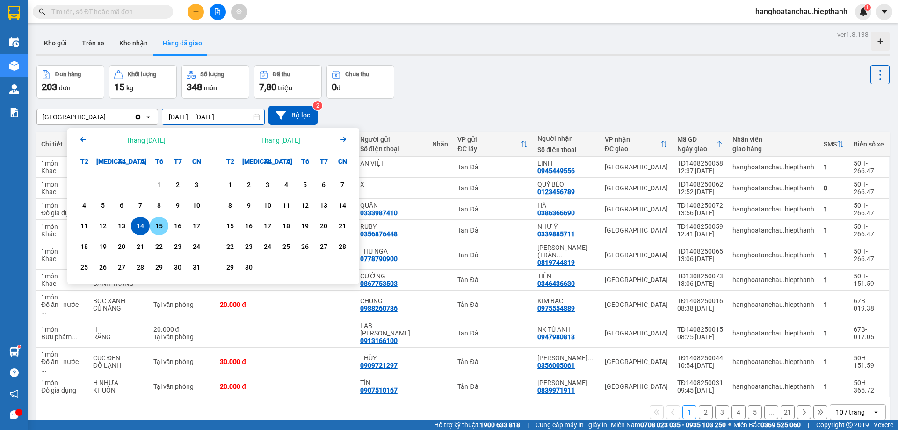
click at [153, 222] on div "15" at bounding box center [158, 225] width 13 height 11
type input "[DATE] – [DATE]"
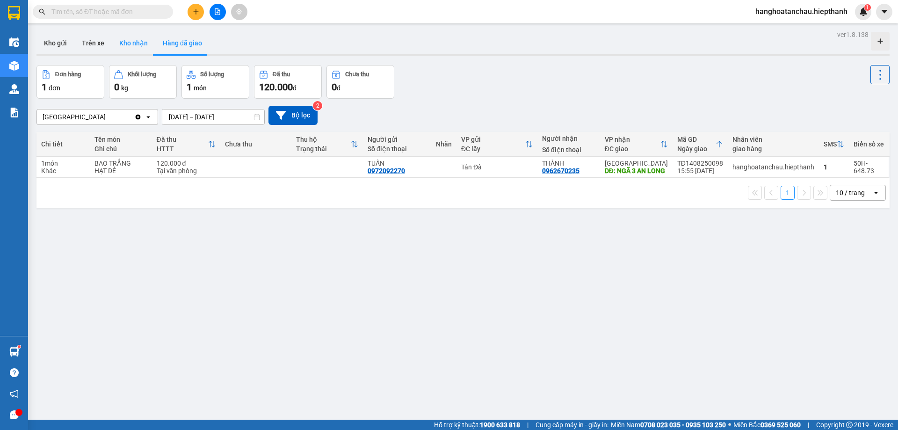
click at [126, 39] on button "Kho nhận" at bounding box center [133, 43] width 43 height 22
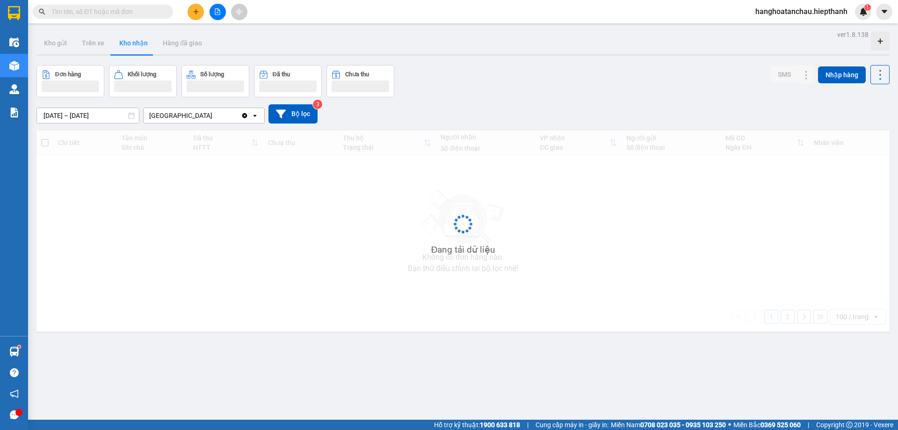
click at [97, 115] on input "[DATE] – [DATE]" at bounding box center [88, 115] width 102 height 15
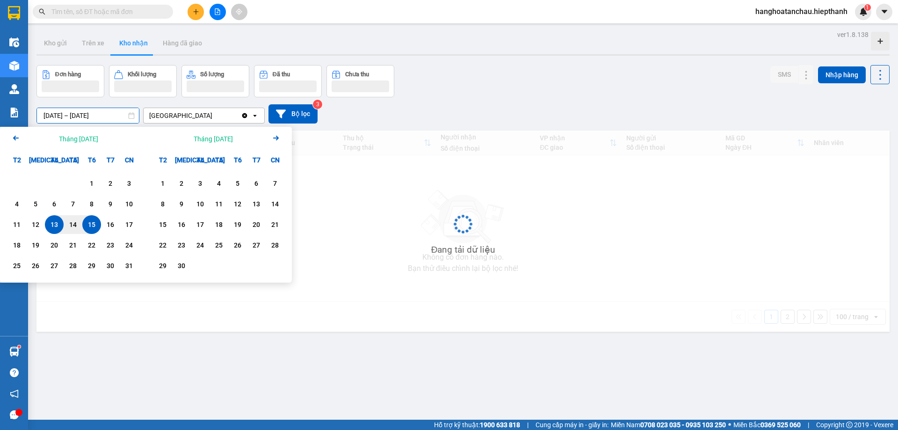
click at [16, 138] on icon "Previous month." at bounding box center [16, 138] width 6 height 5
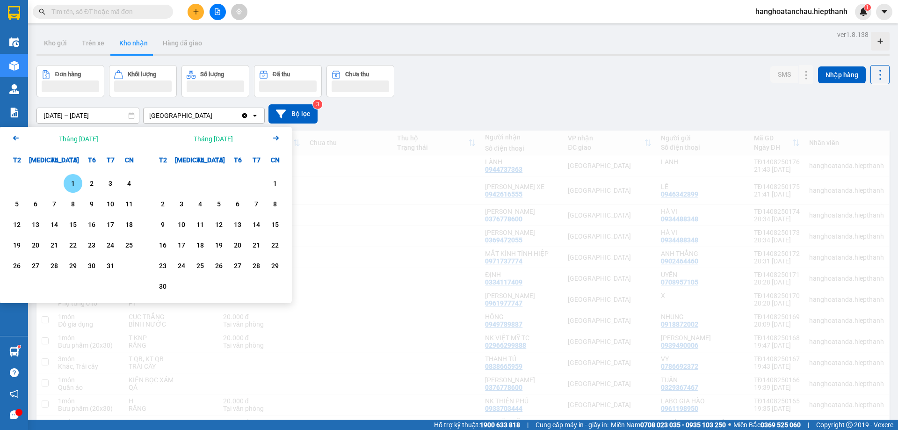
click at [15, 138] on icon "Previous month." at bounding box center [16, 138] width 6 height 5
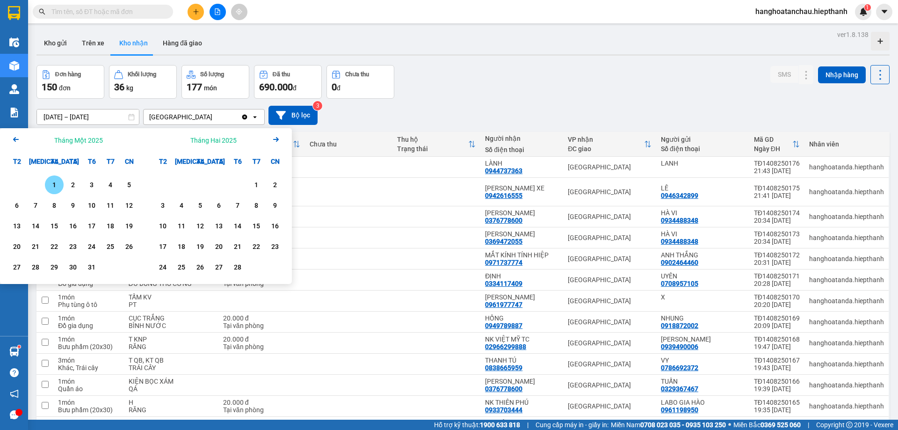
click at [49, 181] on div "1" at bounding box center [54, 184] width 13 height 11
click at [271, 142] on icon "Arrow Right" at bounding box center [275, 139] width 11 height 11
click at [272, 142] on icon "Arrow Right" at bounding box center [275, 139] width 11 height 11
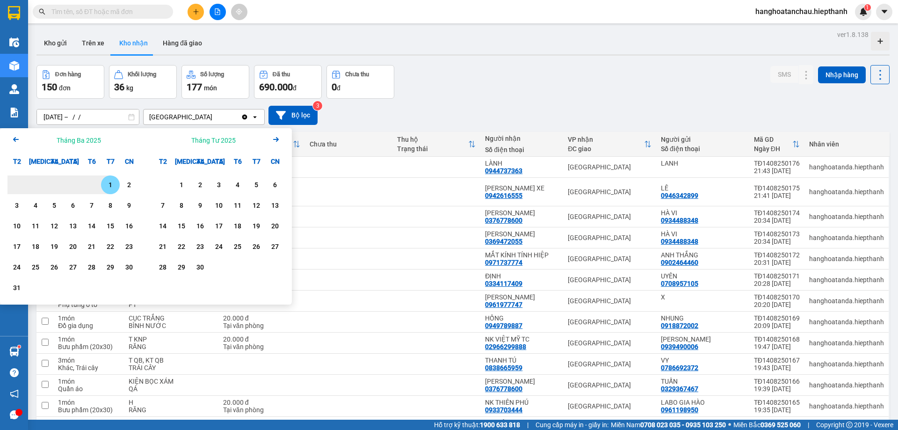
click at [272, 142] on icon "Arrow Right" at bounding box center [275, 139] width 11 height 11
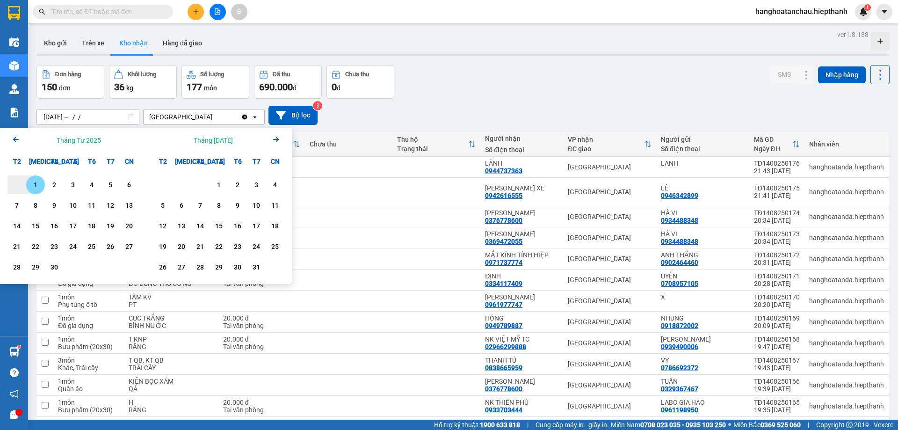
click at [272, 142] on icon "Arrow Right" at bounding box center [275, 139] width 11 height 11
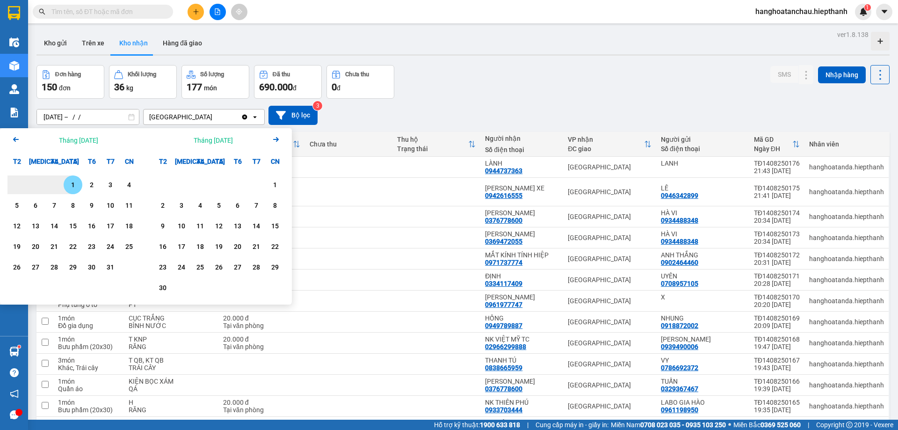
click at [272, 142] on icon "Arrow Right" at bounding box center [275, 139] width 11 height 11
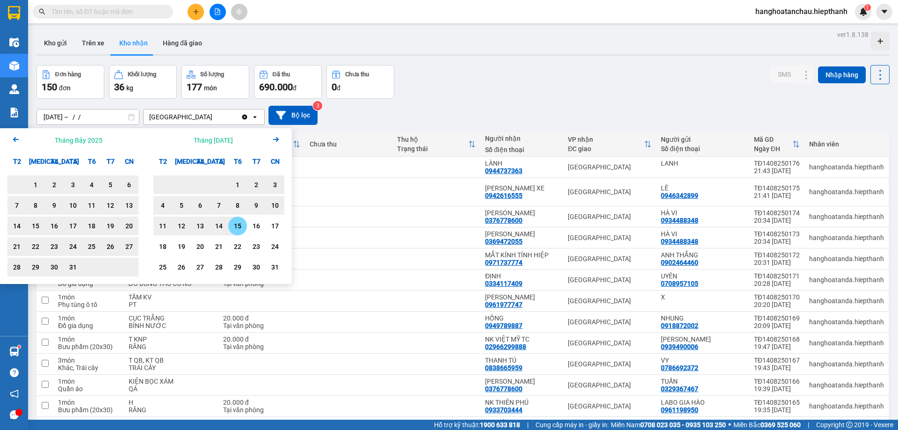
click at [238, 226] on div "15" at bounding box center [237, 225] width 13 height 11
type input "[DATE] – [DATE]"
